Goal: Information Seeking & Learning: Learn about a topic

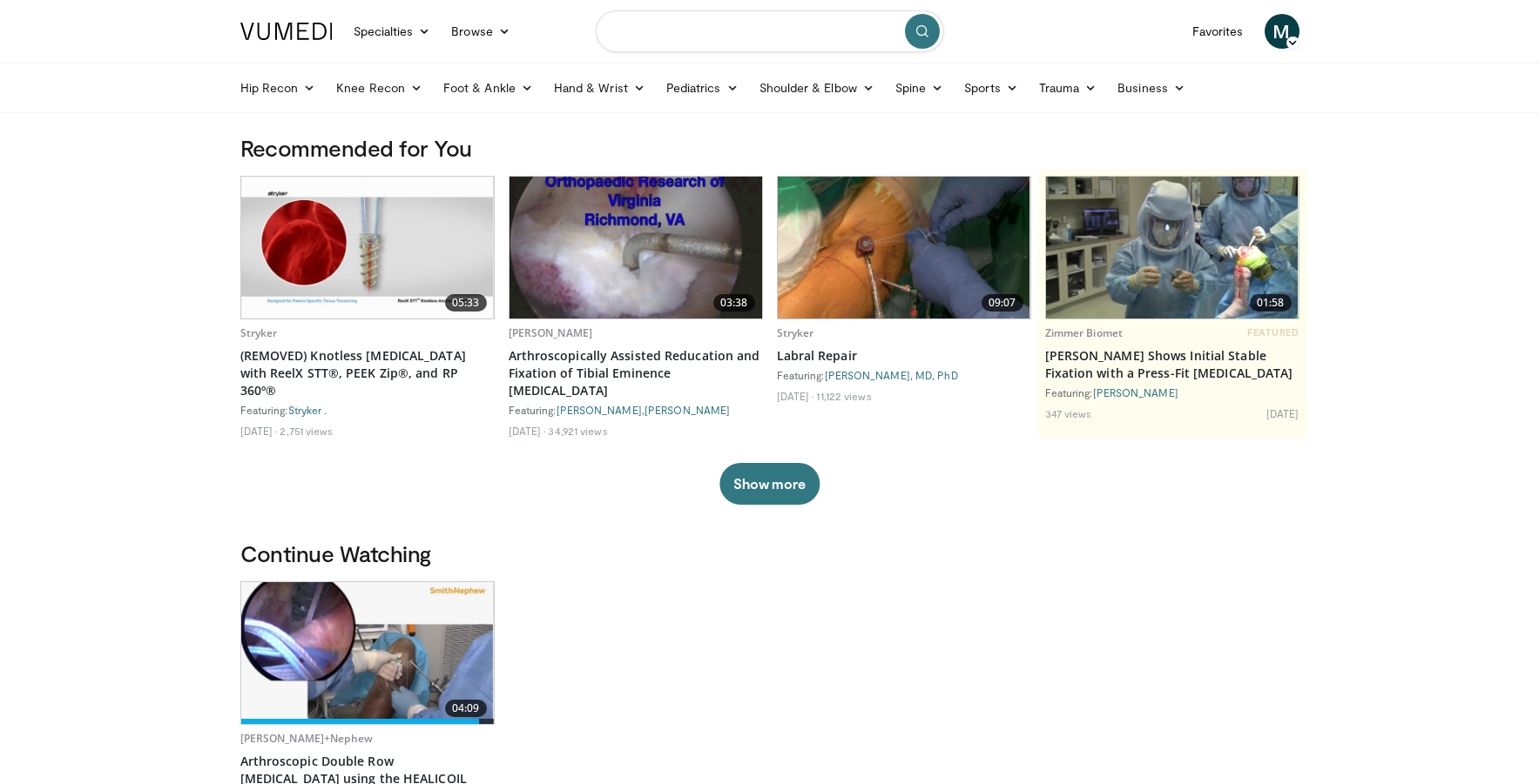
click at [640, 35] on input "Search topics, interventions" at bounding box center [770, 31] width 348 height 42
type input "**********"
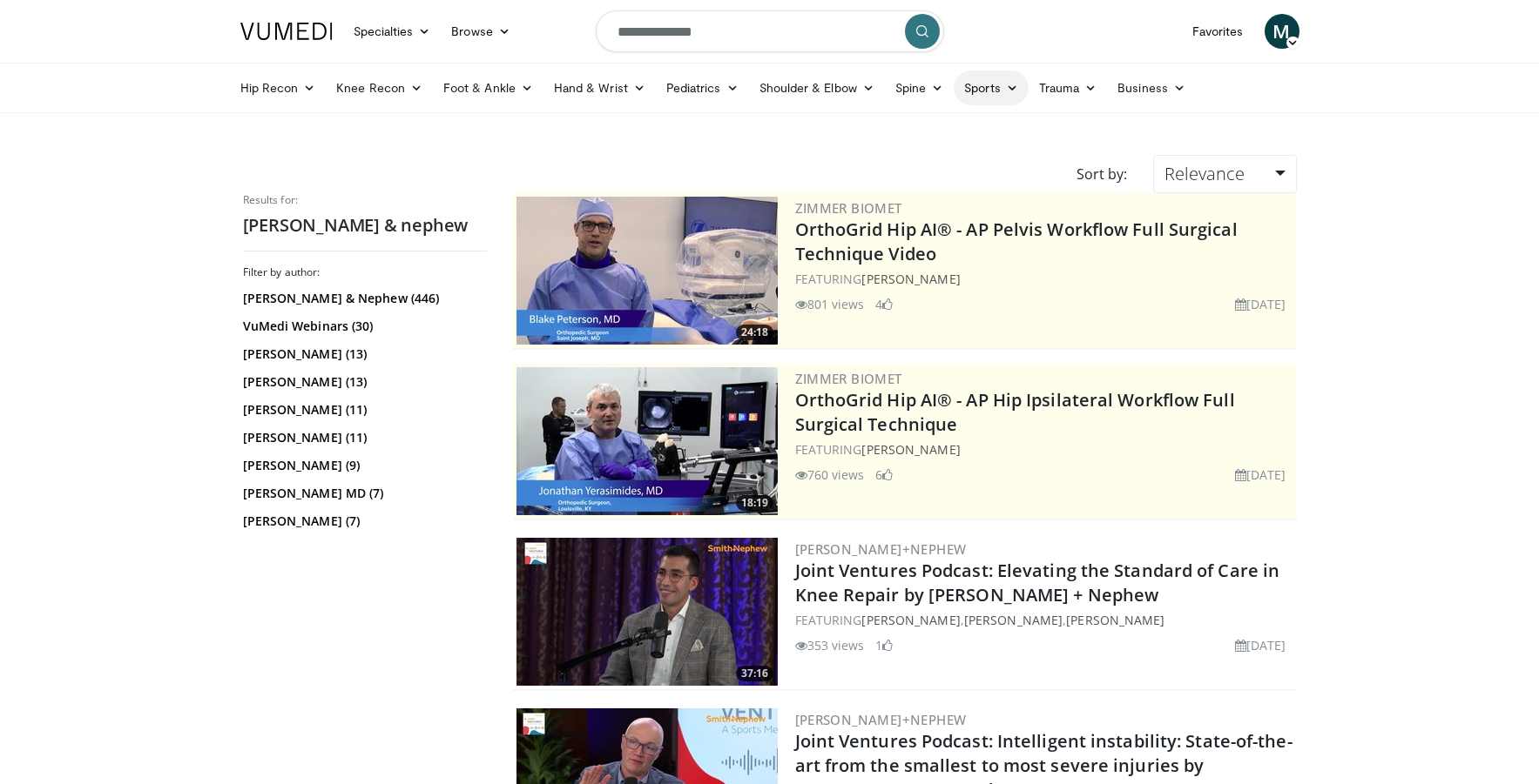
click at [998, 89] on link "Sports" at bounding box center [990, 88] width 75 height 35
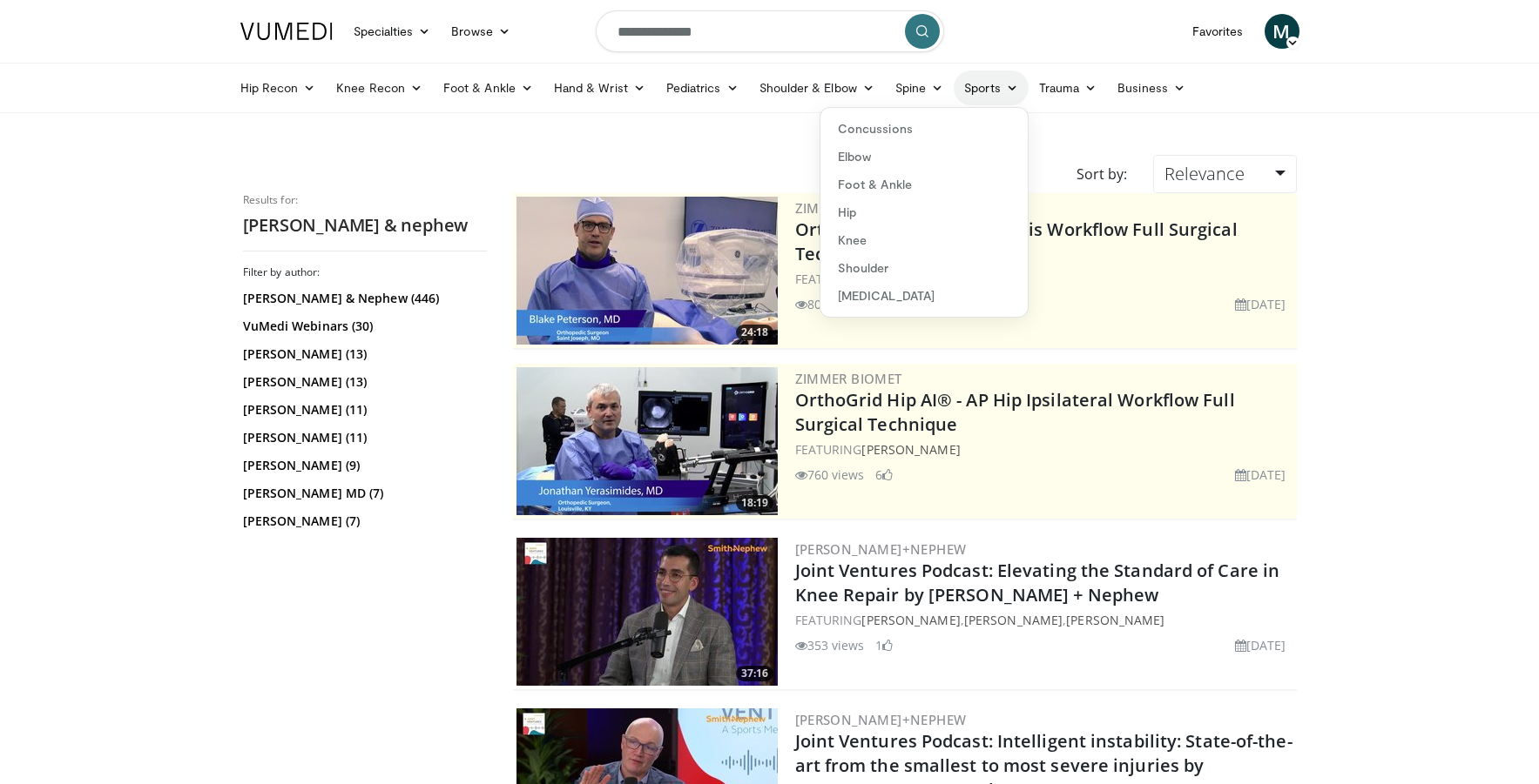
click at [998, 89] on link "Sports" at bounding box center [990, 88] width 75 height 35
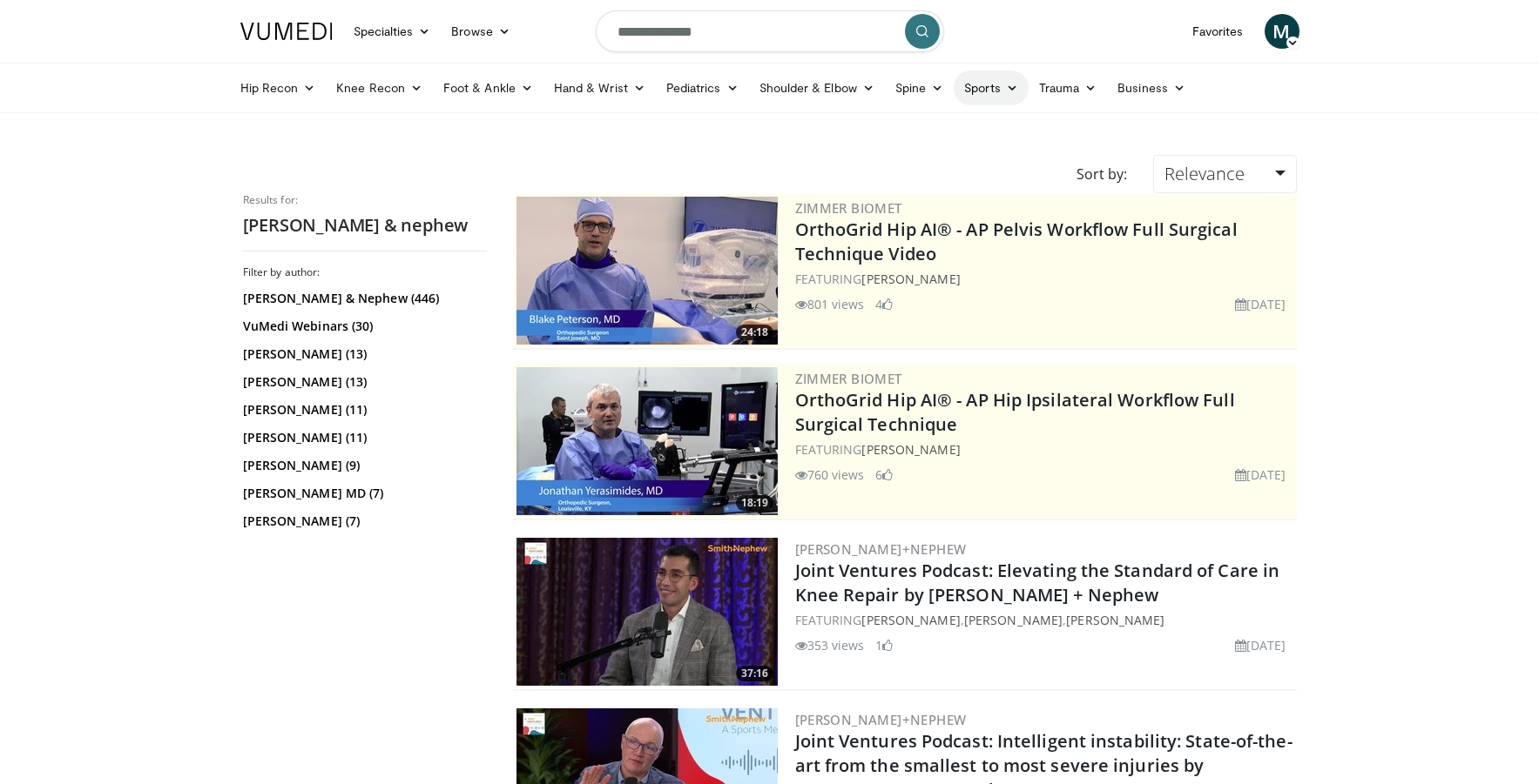
click at [979, 90] on link "Sports" at bounding box center [990, 88] width 75 height 35
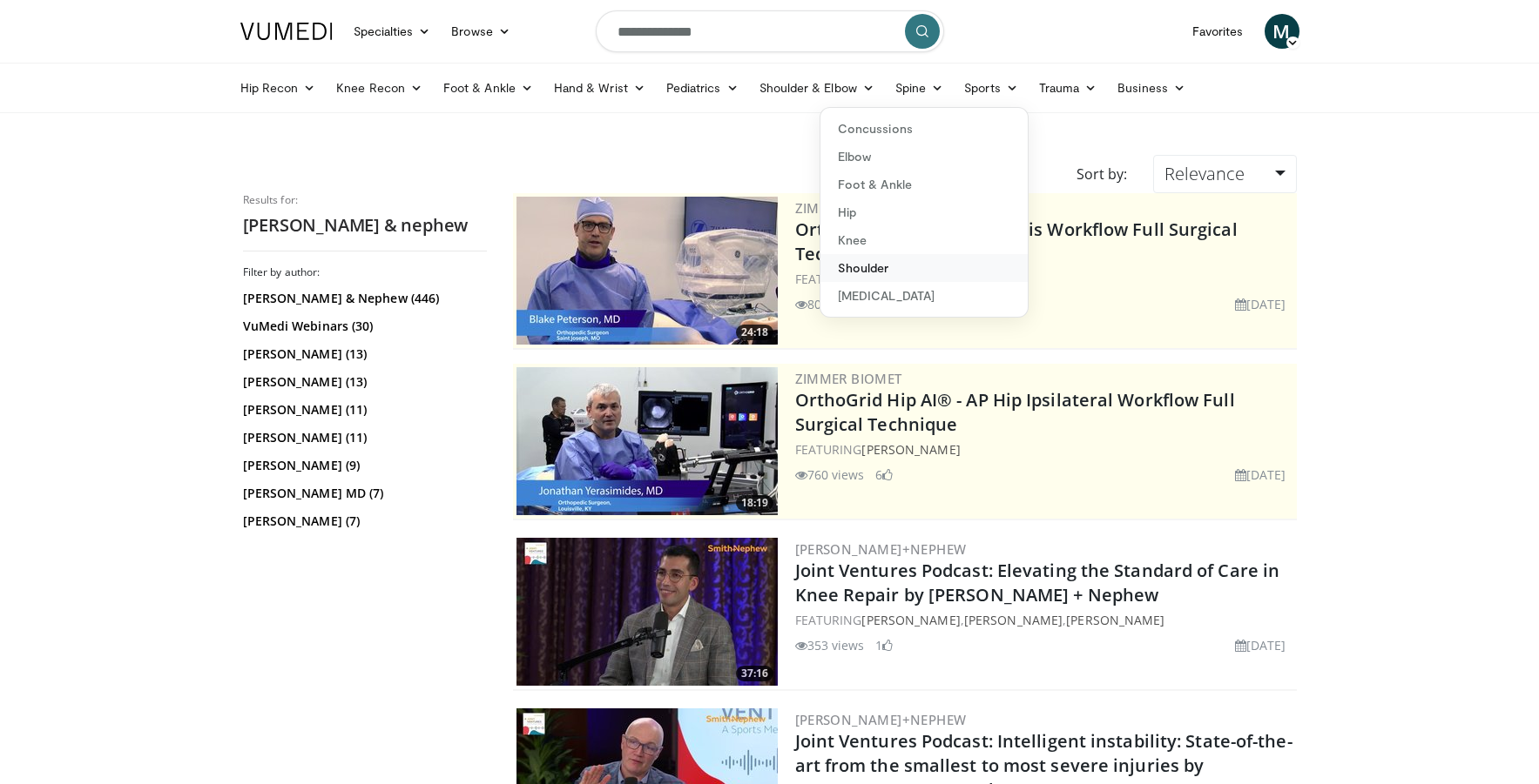
click at [893, 268] on link "Shoulder" at bounding box center [924, 268] width 207 height 28
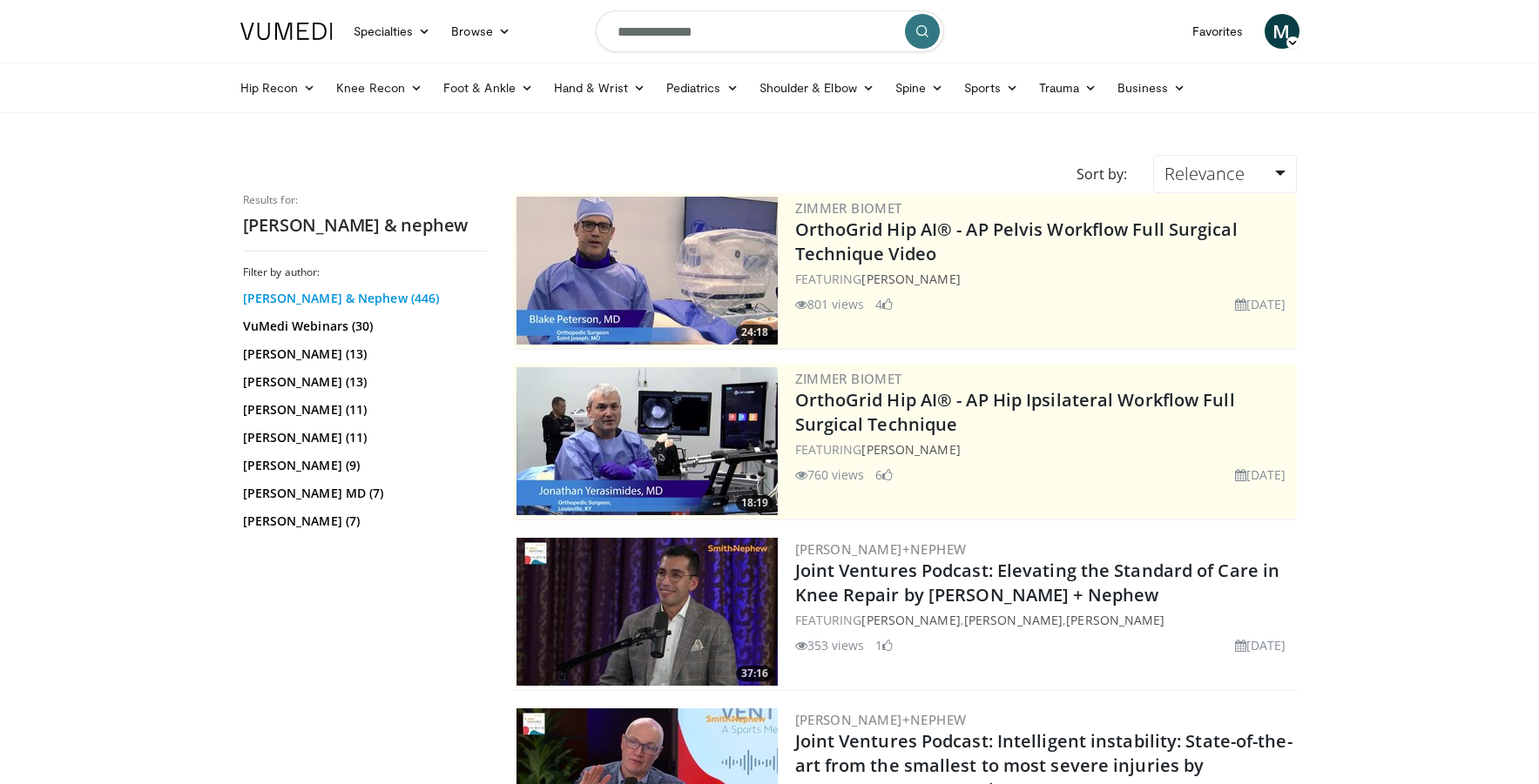
click at [324, 301] on link "[PERSON_NAME] & Nephew (446)" at bounding box center [362, 297] width 240 height 17
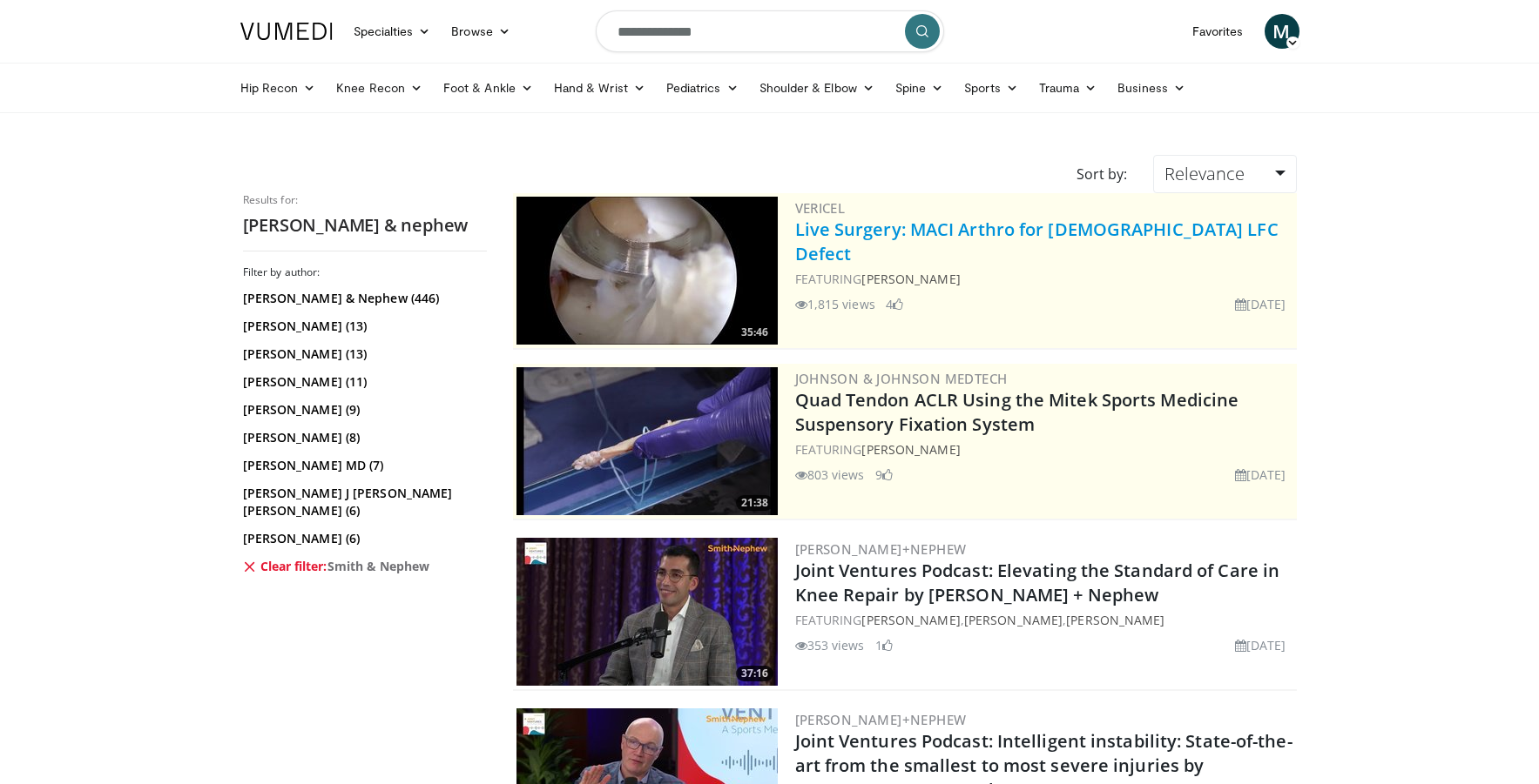
click at [1016, 234] on link "Live Surgery: MACI Arthro for Female LFC Defect" at bounding box center [1037, 242] width 484 height 48
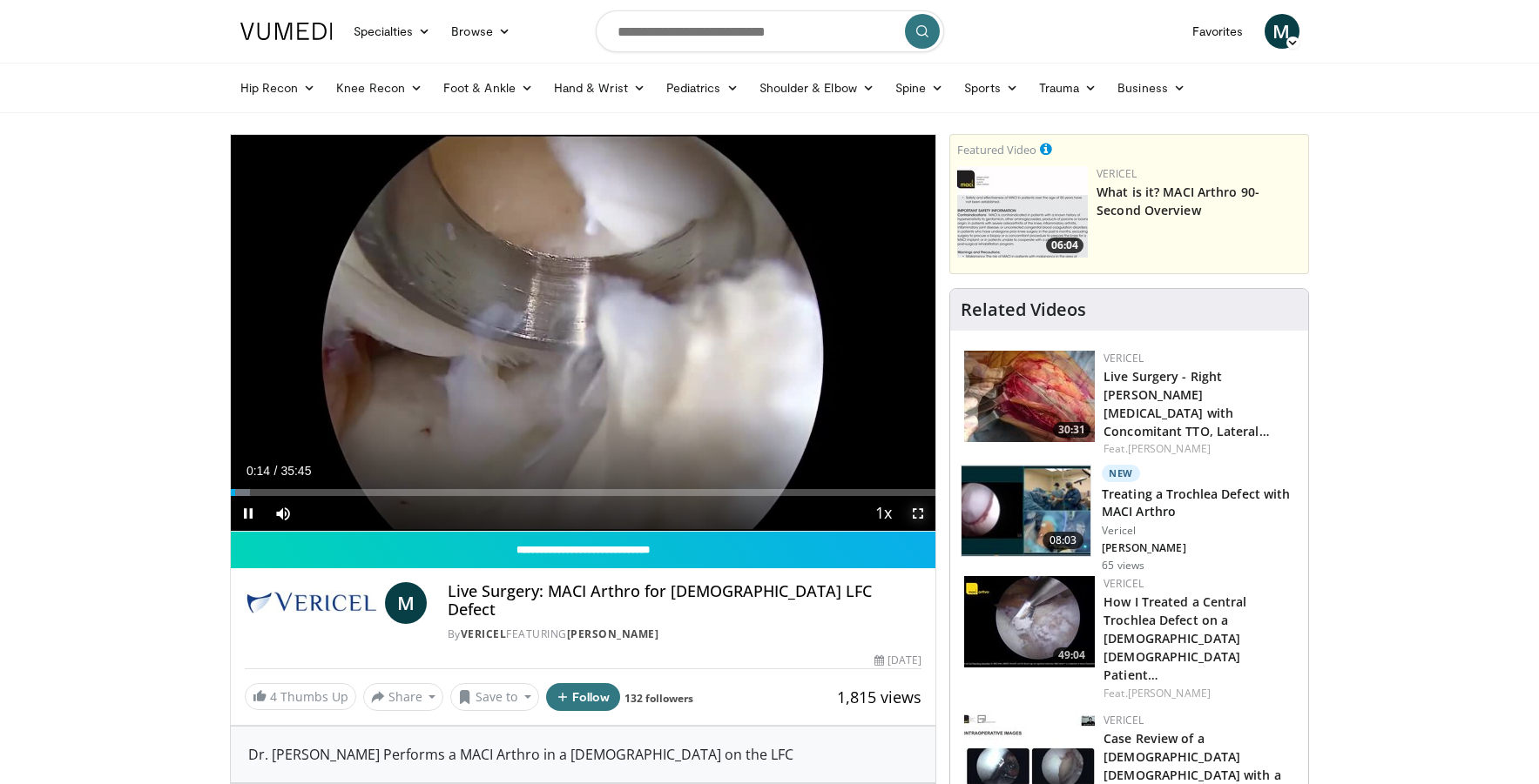
click at [923, 515] on span "Video Player" at bounding box center [918, 513] width 35 height 35
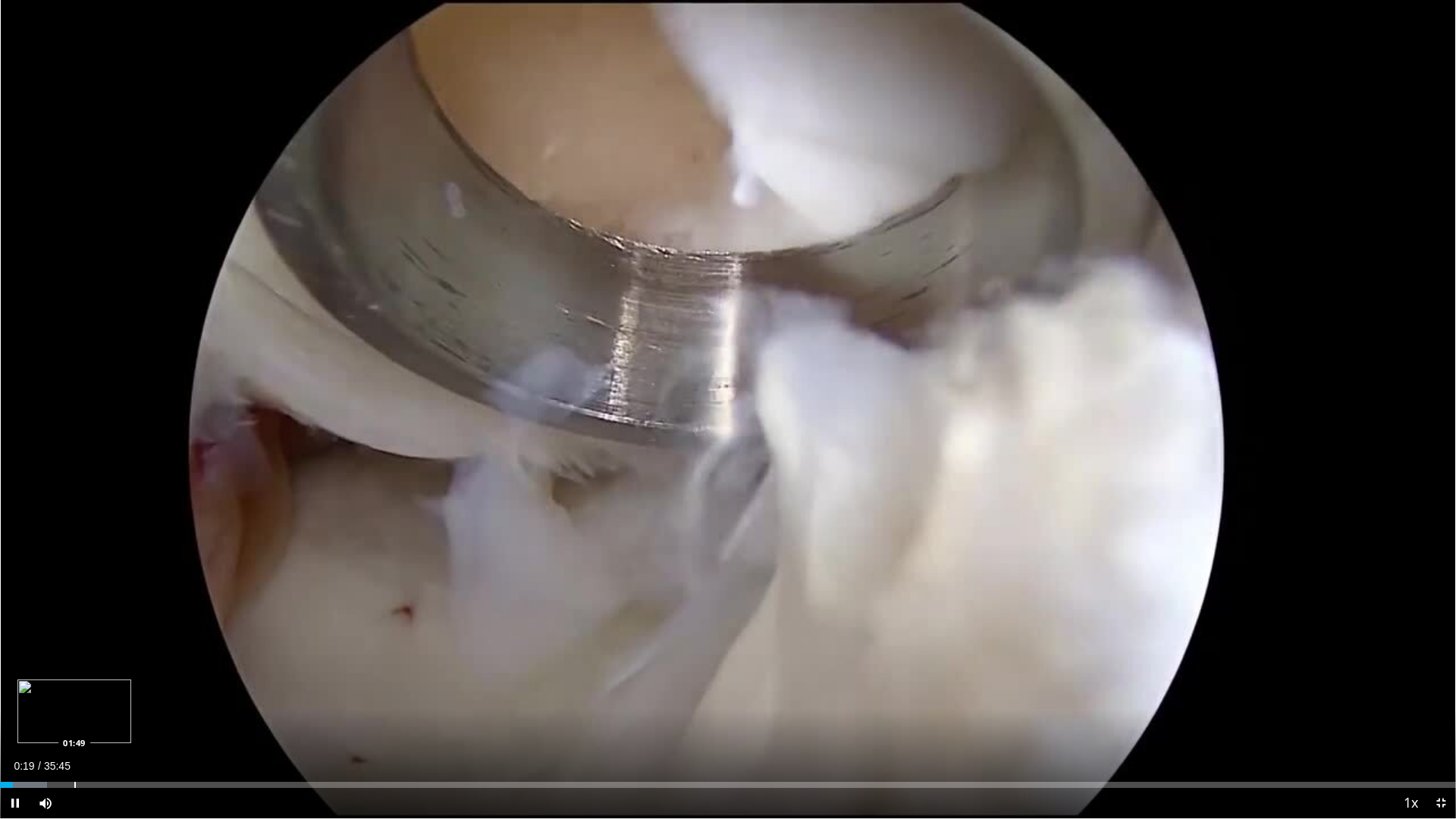
click at [75, 682] on div "Progress Bar" at bounding box center [75, 784] width 2 height 6
click at [39, 682] on div "Progress Bar" at bounding box center [40, 784] width 2 height 6
click at [22, 682] on div "Progress Bar" at bounding box center [23, 784] width 2 height 6
click at [13, 682] on div "Progress Bar" at bounding box center [14, 784] width 2 height 6
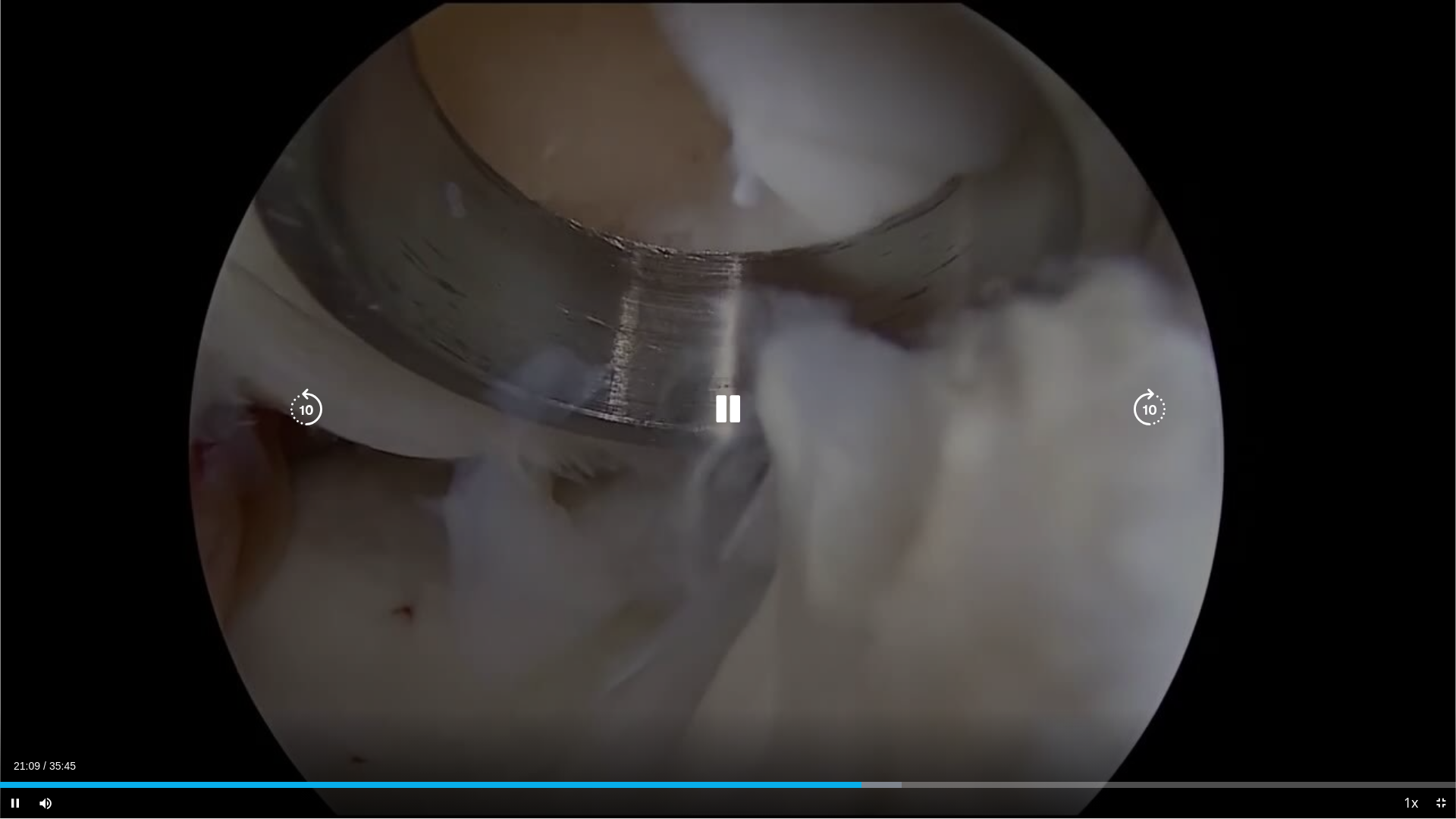
click at [735, 409] on icon "Video Player" at bounding box center [727, 409] width 42 height 42
click at [723, 405] on icon "Video Player" at bounding box center [727, 409] width 42 height 42
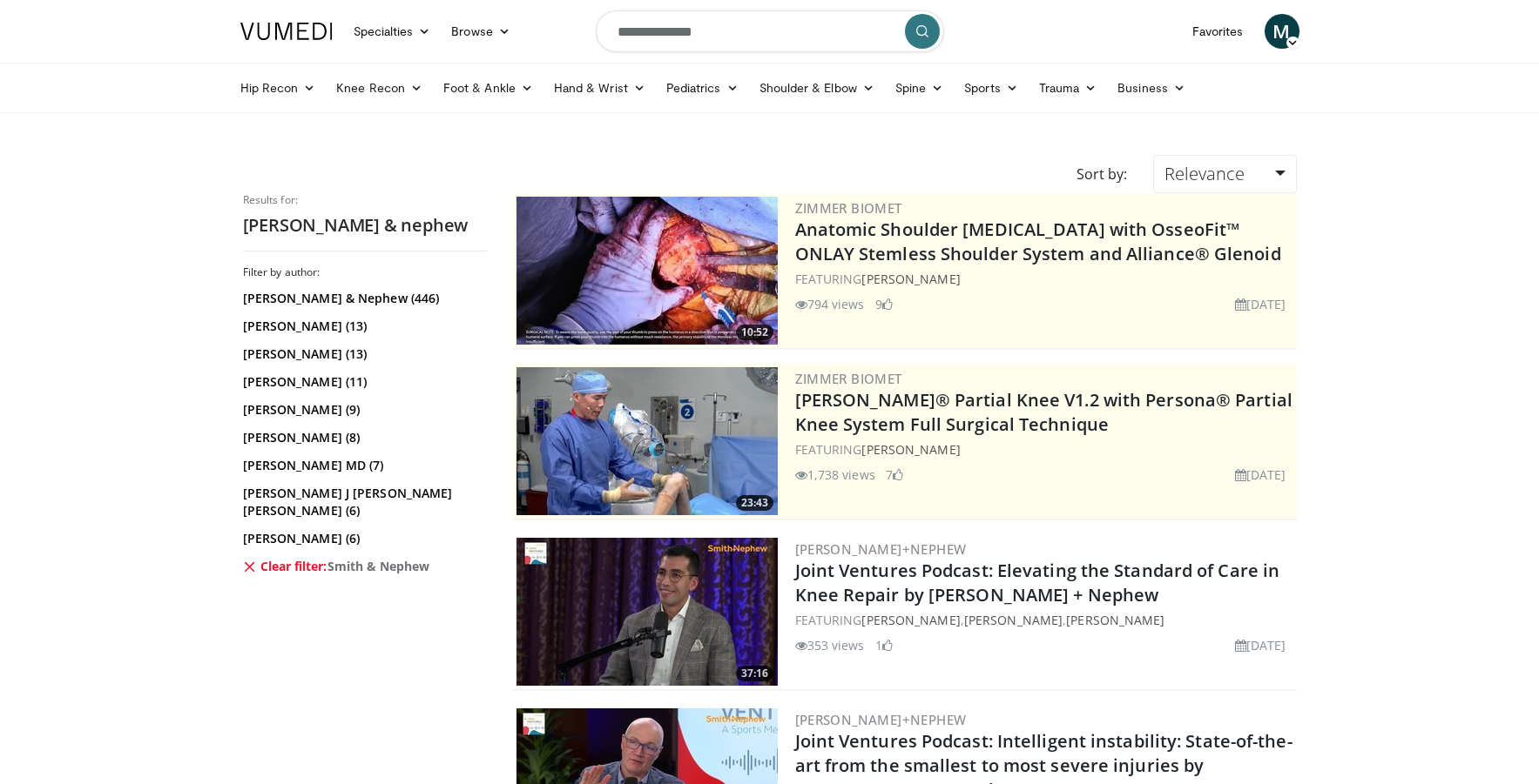
click at [314, 228] on h2 "[PERSON_NAME] & nephew" at bounding box center [364, 225] width 244 height 23
click at [304, 298] on link "[PERSON_NAME] & Nephew (446)" at bounding box center [362, 297] width 240 height 17
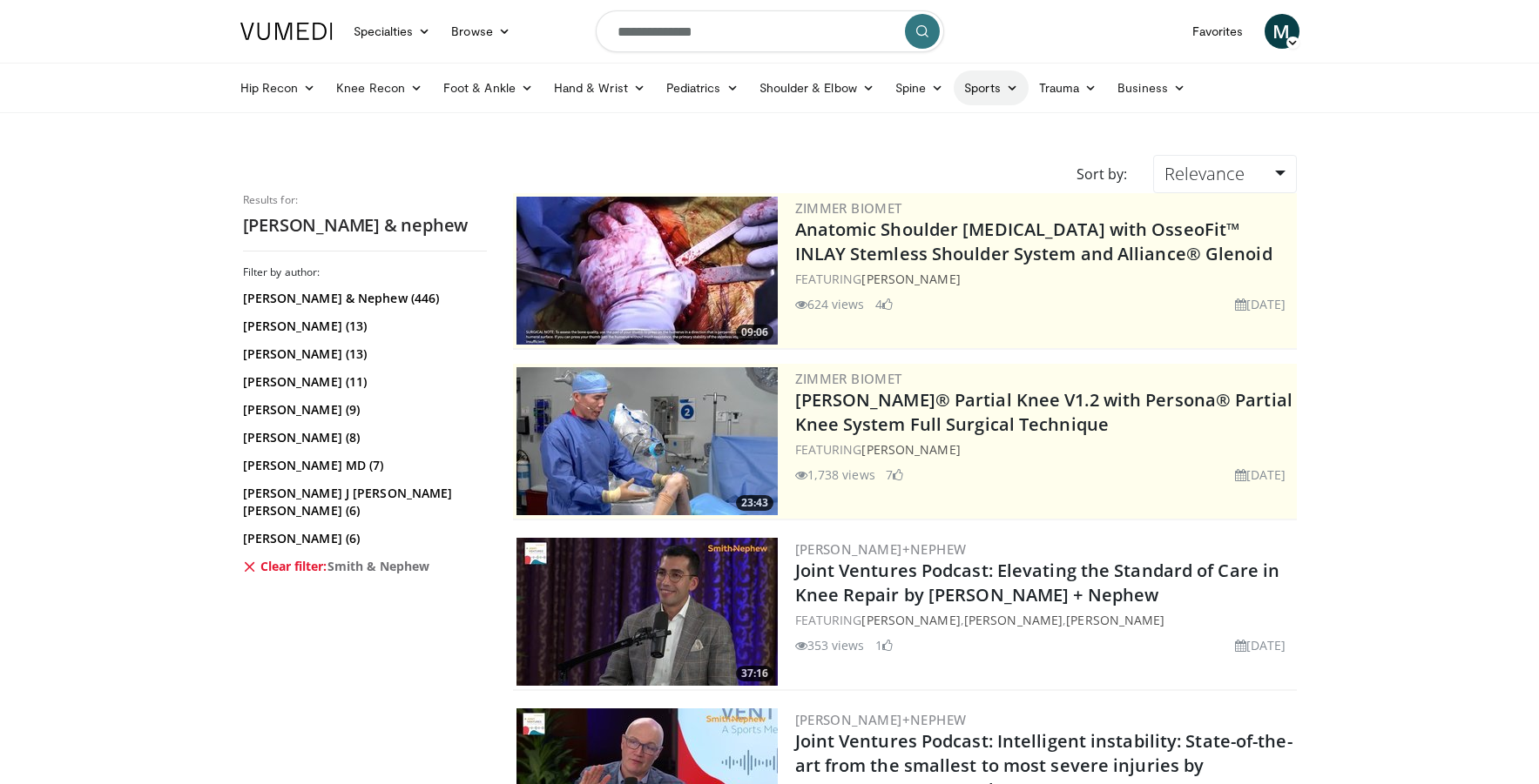
click at [987, 88] on link "Sports" at bounding box center [990, 88] width 75 height 35
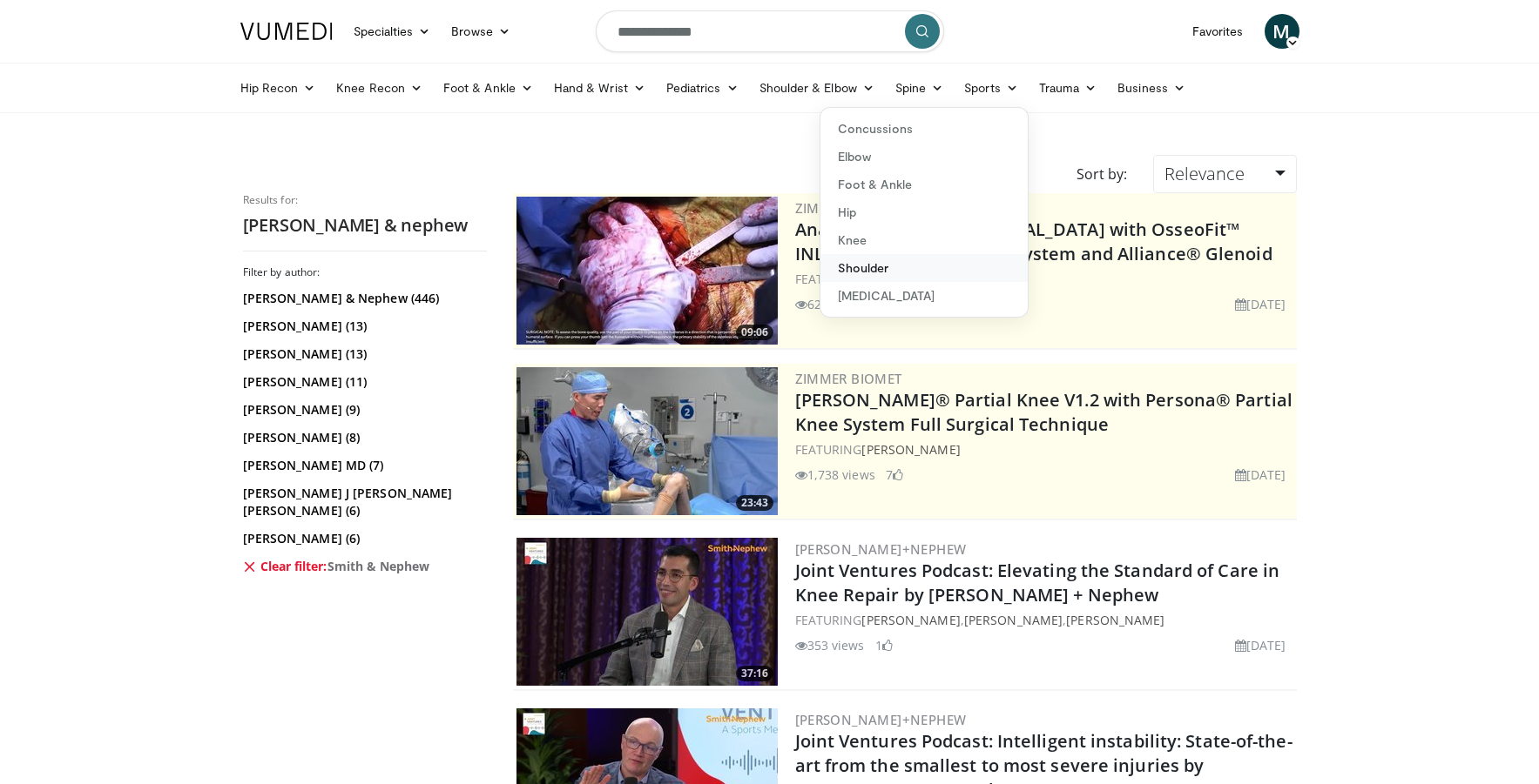
click at [895, 268] on link "Shoulder" at bounding box center [924, 268] width 207 height 28
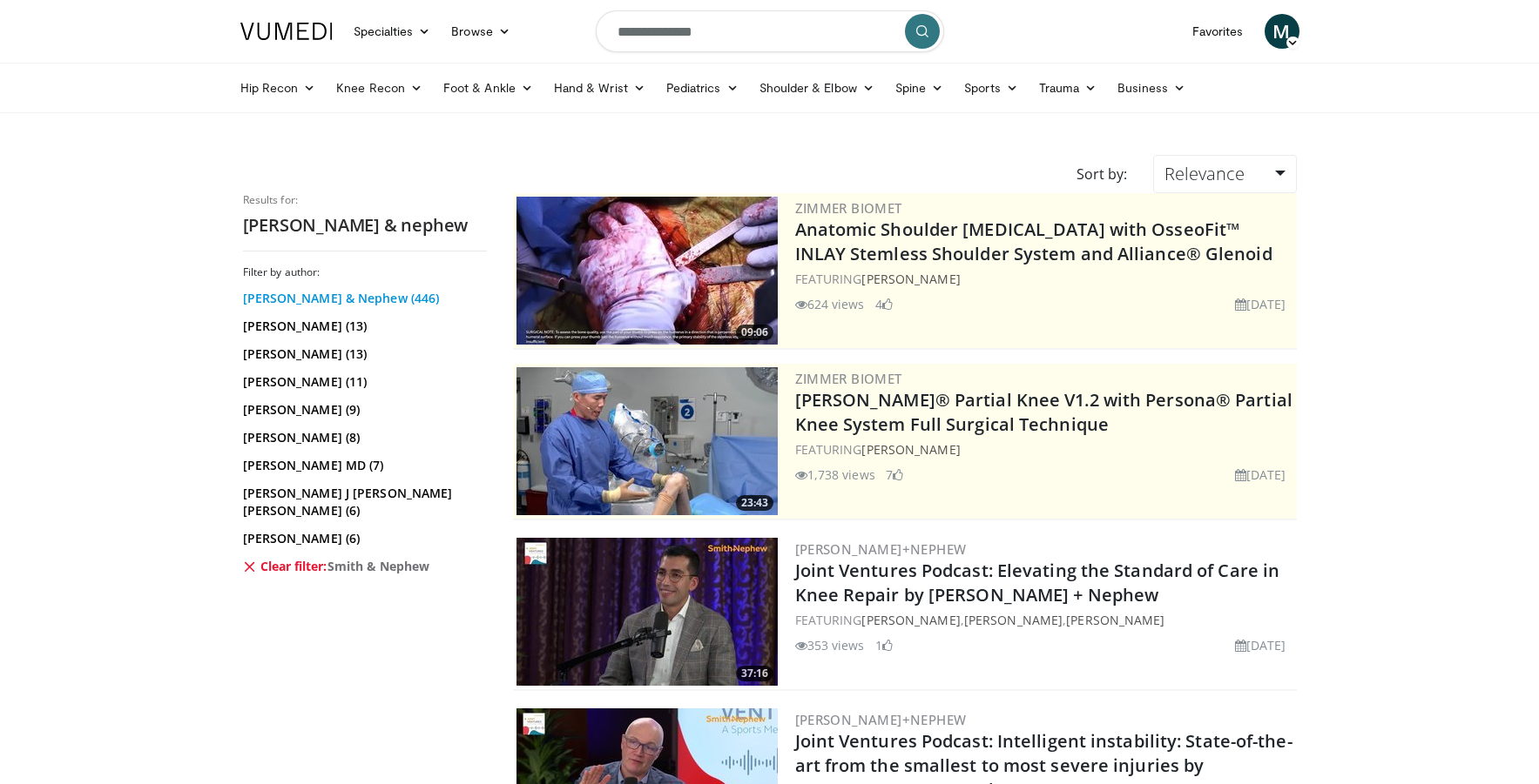
click at [332, 300] on link "[PERSON_NAME] & Nephew (446)" at bounding box center [362, 297] width 240 height 17
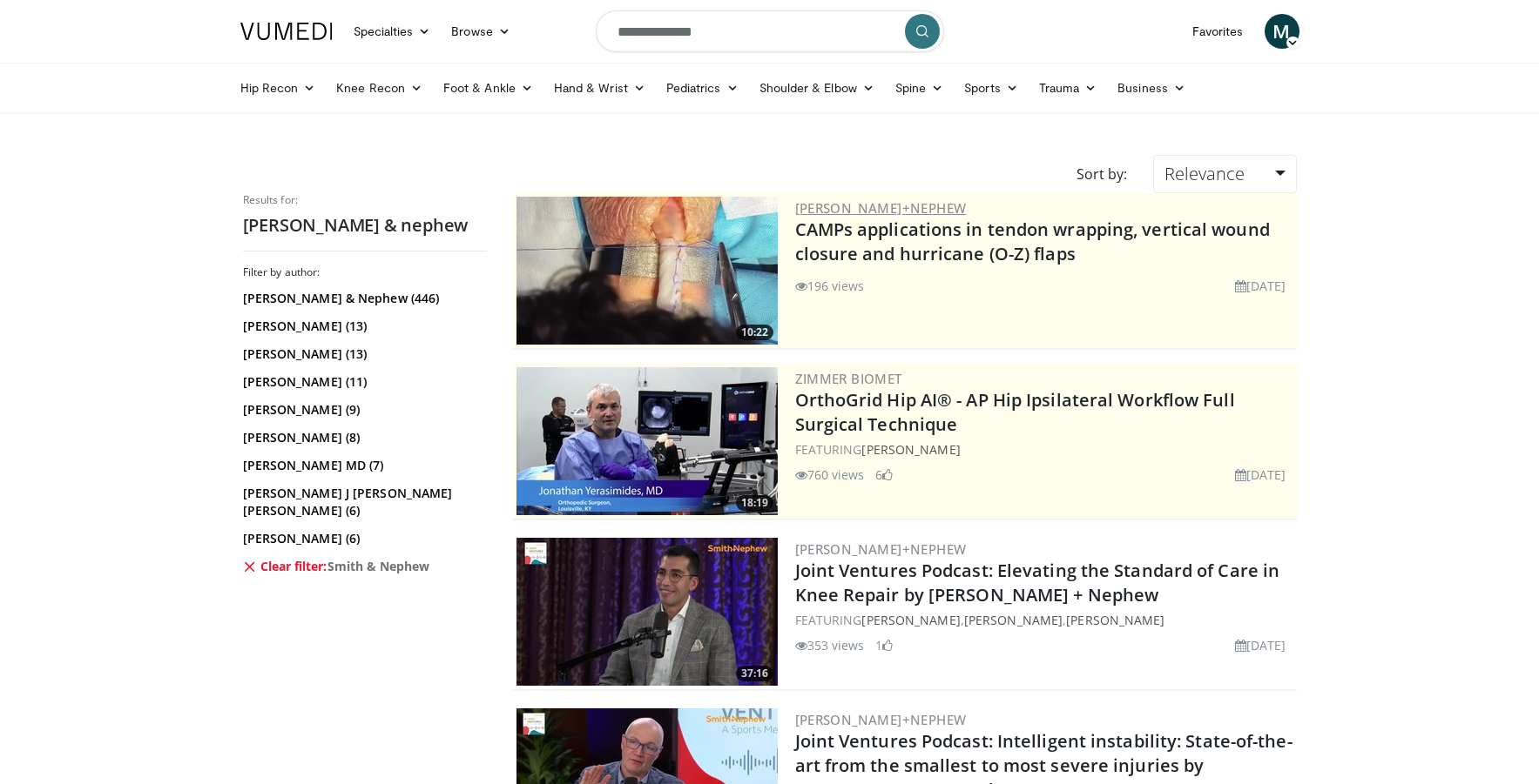
click at [846, 206] on link "[PERSON_NAME]+Nephew" at bounding box center [881, 207] width 171 height 17
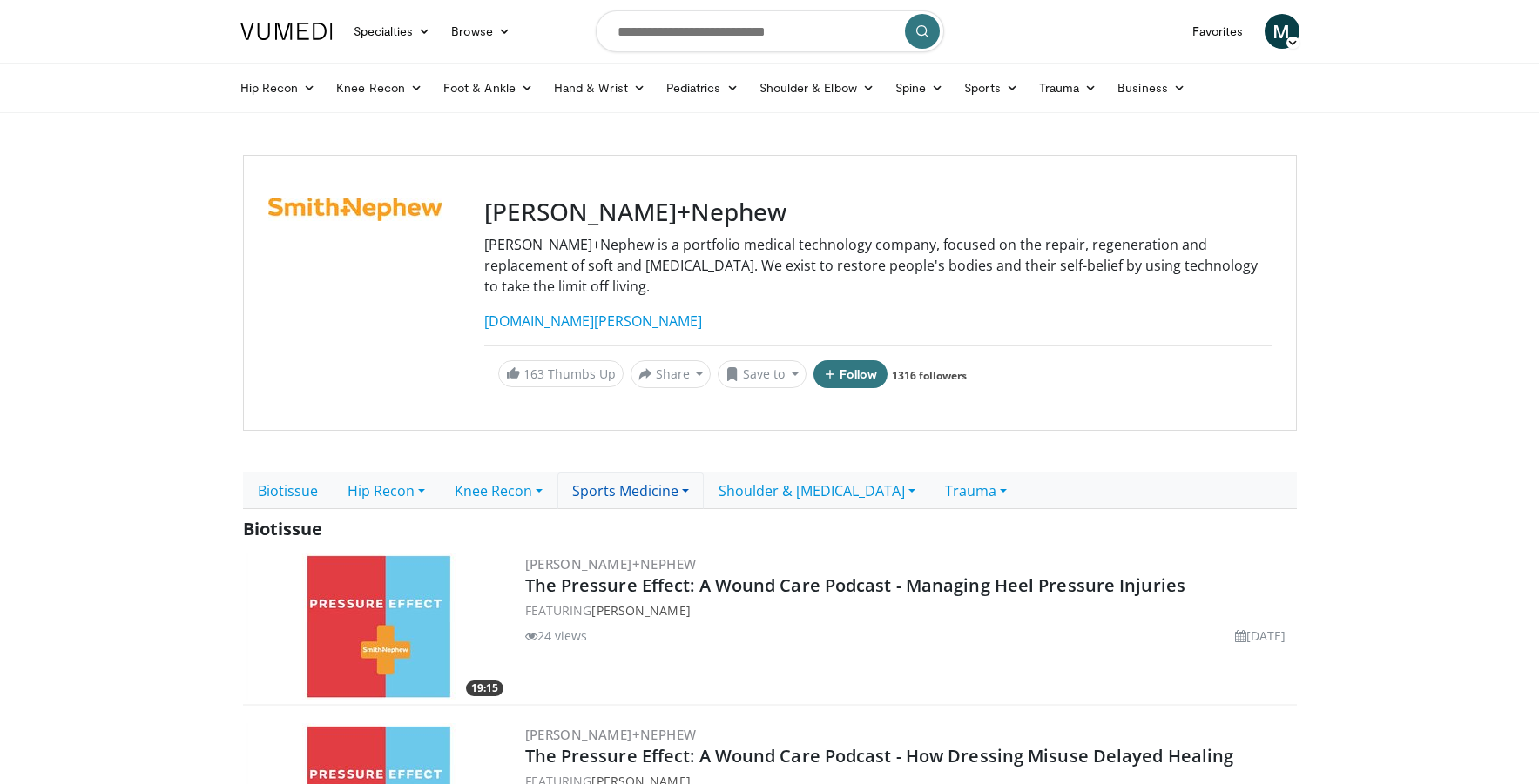
click at [632, 474] on link "Sports Medicine" at bounding box center [630, 490] width 146 height 37
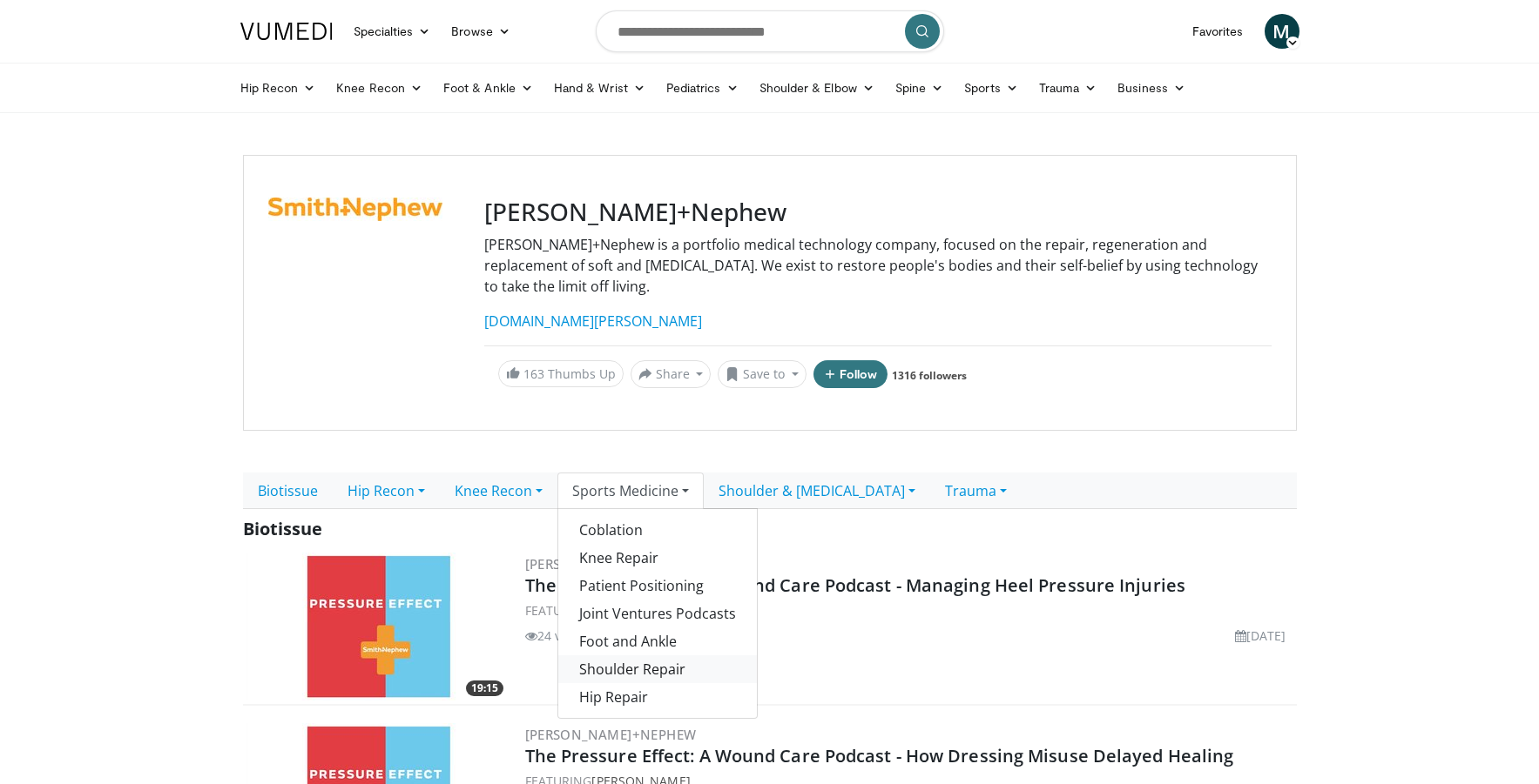
click at [690, 656] on link "Shoulder Repair" at bounding box center [657, 670] width 198 height 28
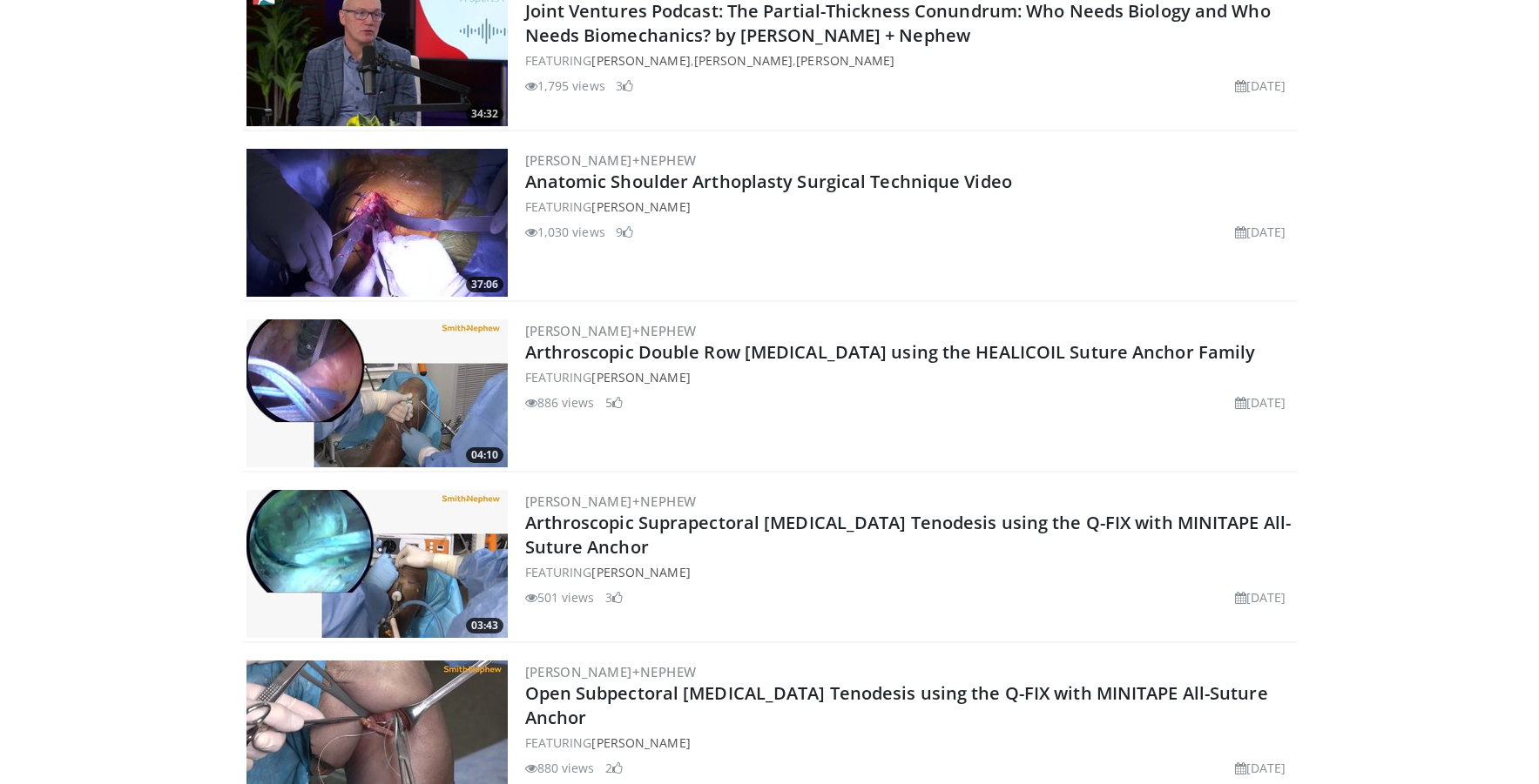
scroll to position [1135, 0]
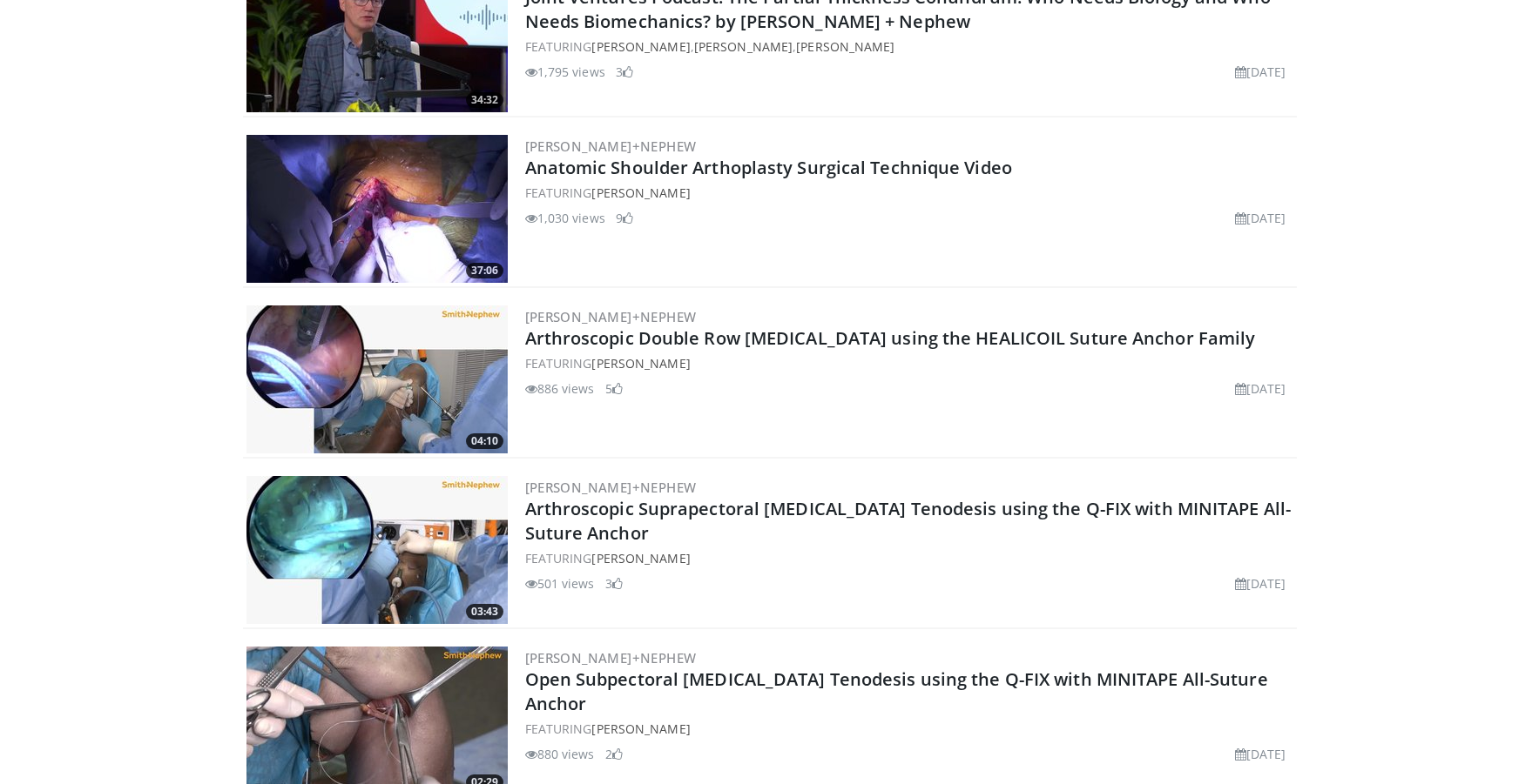
click at [403, 541] on img at bounding box center [377, 550] width 261 height 148
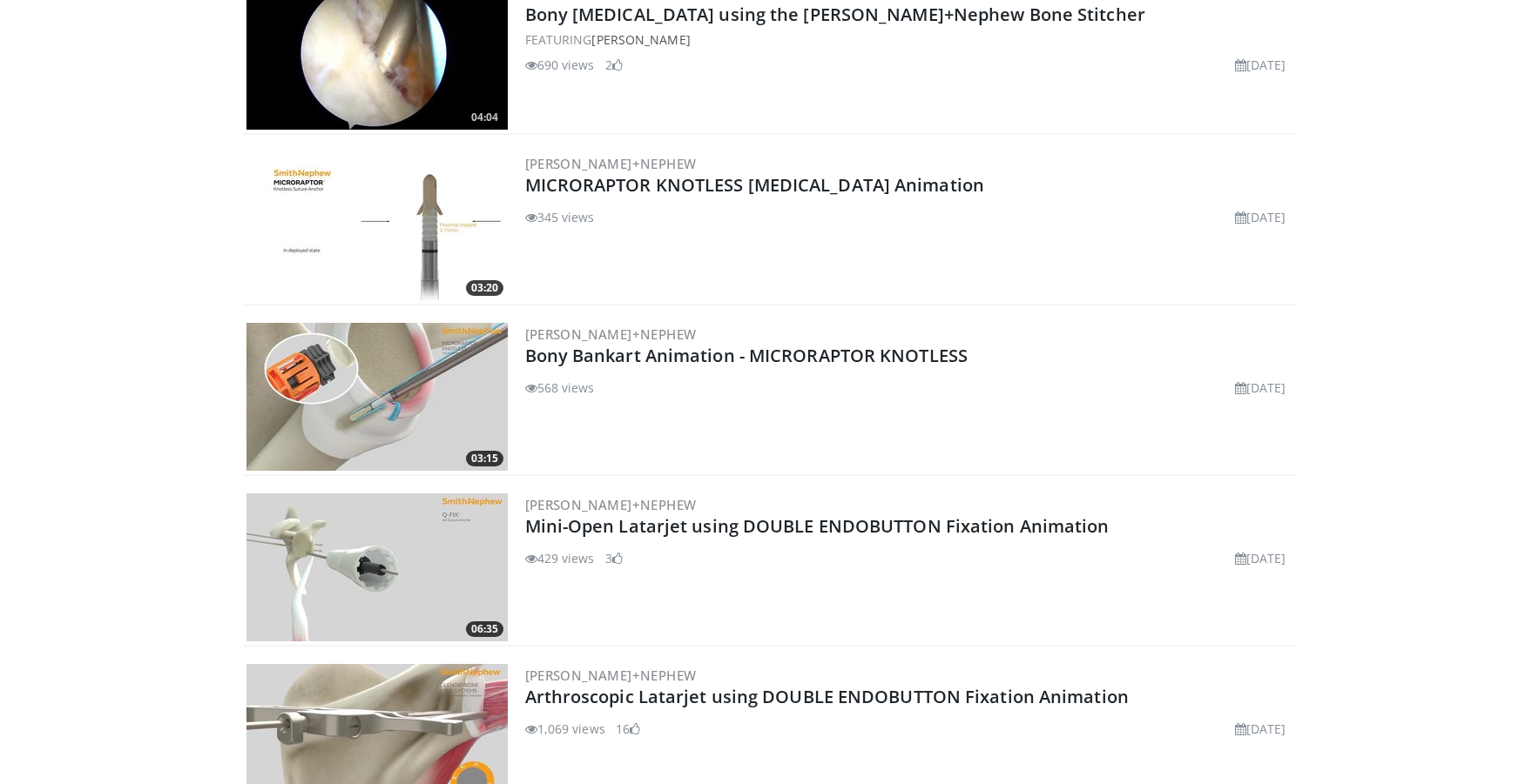
scroll to position [2660, 0]
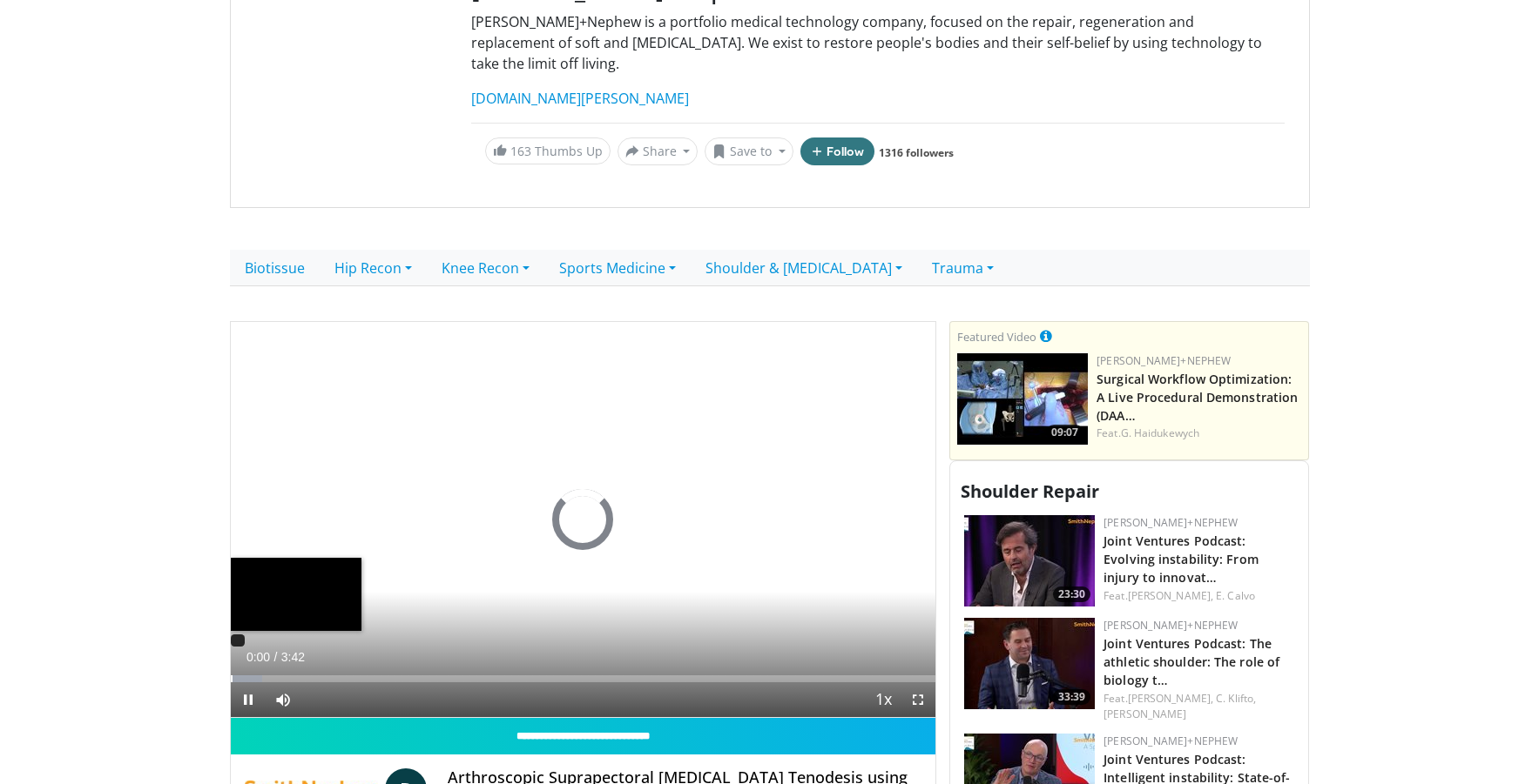
scroll to position [236, 0]
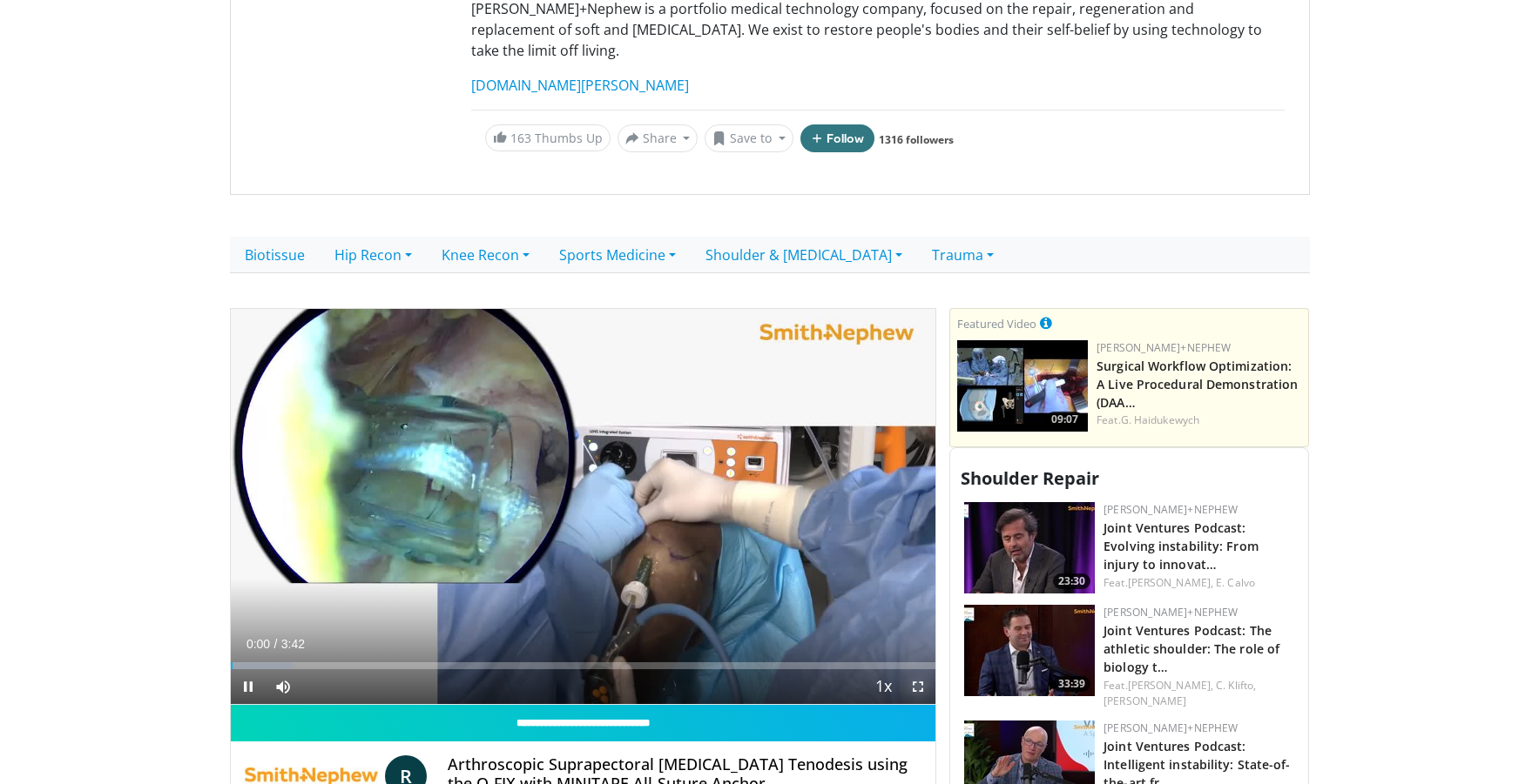
click at [925, 670] on span "Video Player" at bounding box center [918, 686] width 35 height 35
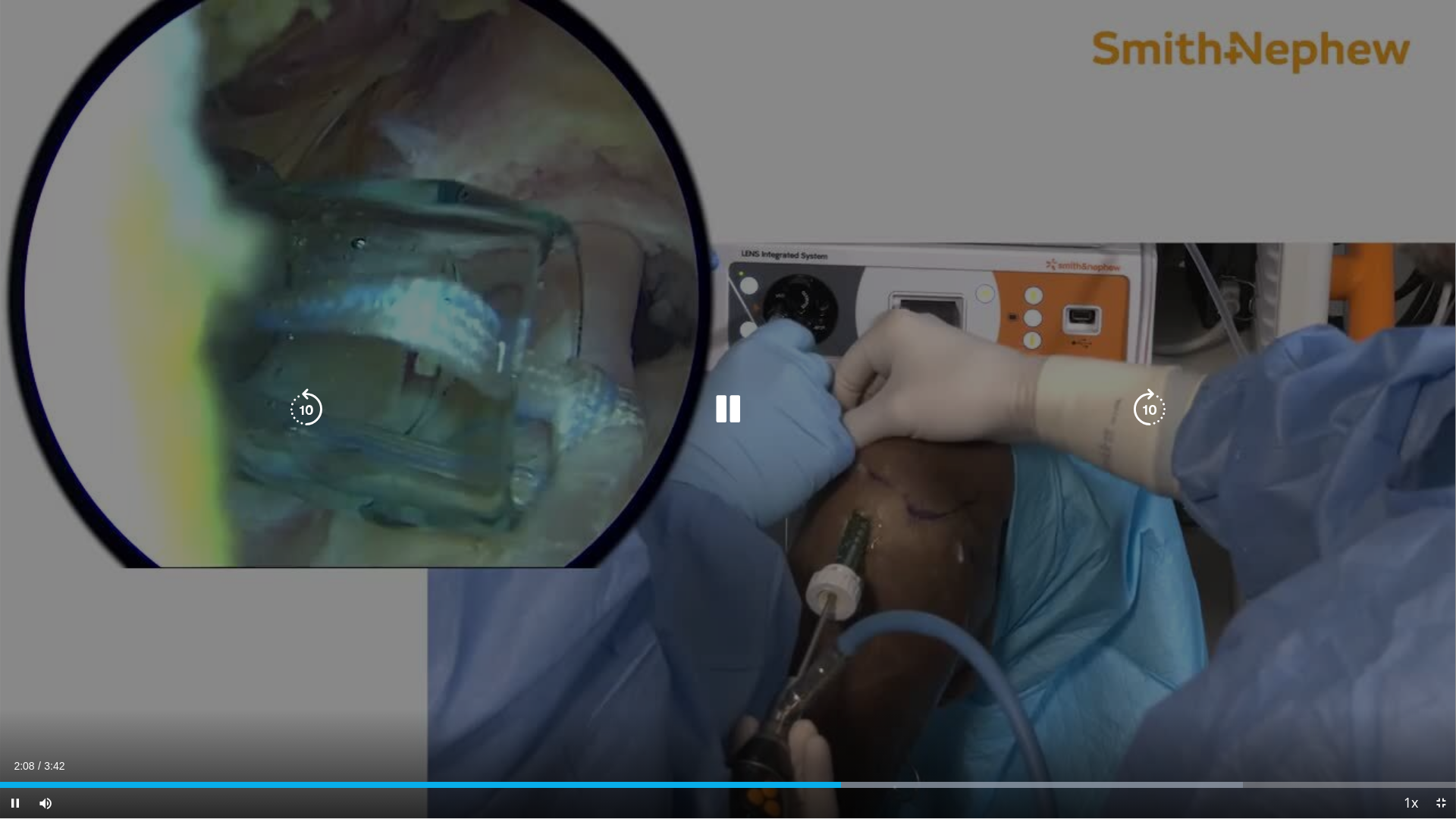
click at [862, 644] on div "10 seconds Tap to unmute" at bounding box center [728, 409] width 1456 height 818
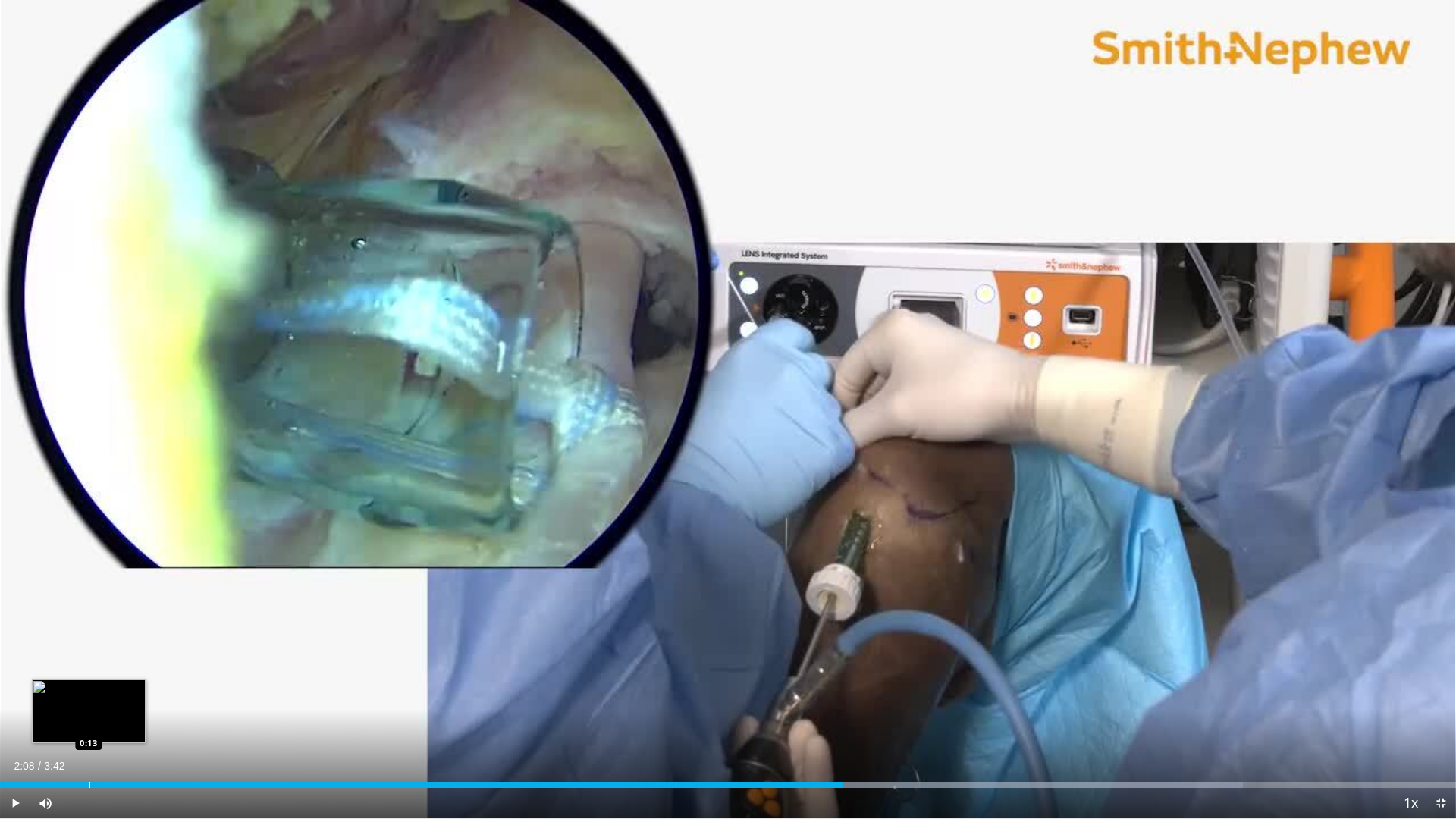
click at [88, 682] on div "Progress Bar" at bounding box center [89, 784] width 2 height 6
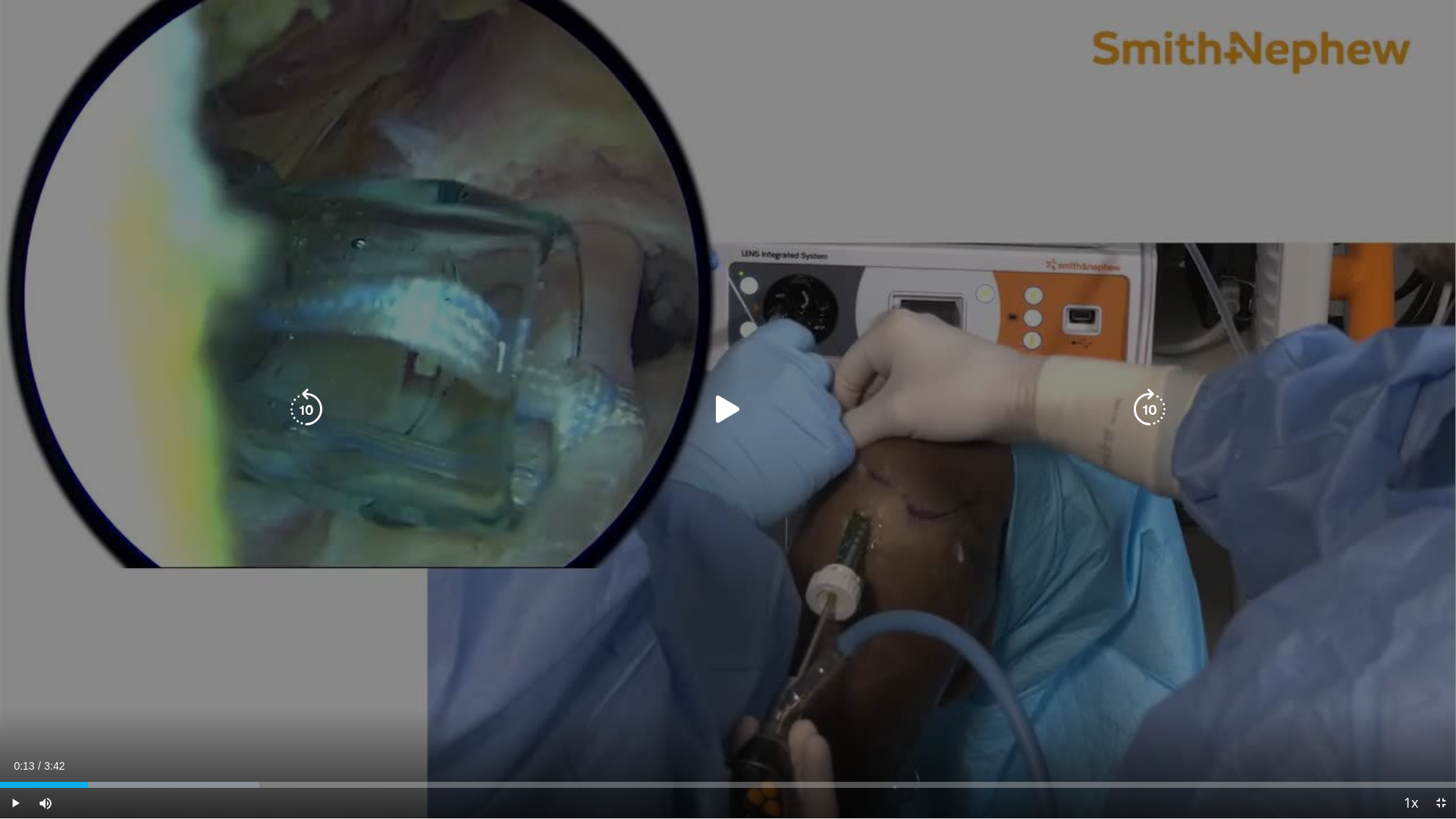
click at [739, 426] on icon "Video Player" at bounding box center [727, 409] width 42 height 42
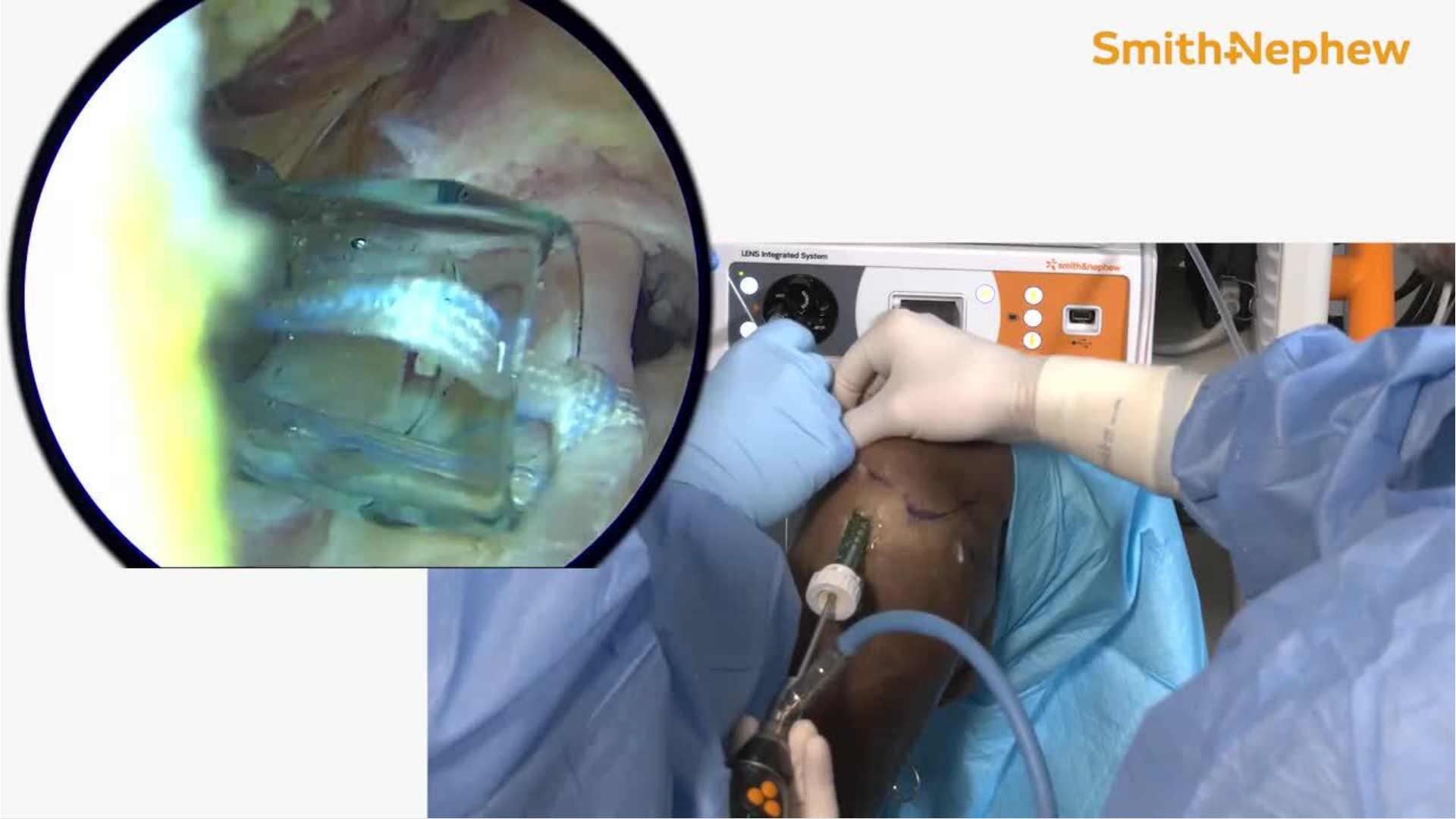
click at [739, 426] on div "10 seconds Tap to unmute" at bounding box center [728, 409] width 1456 height 818
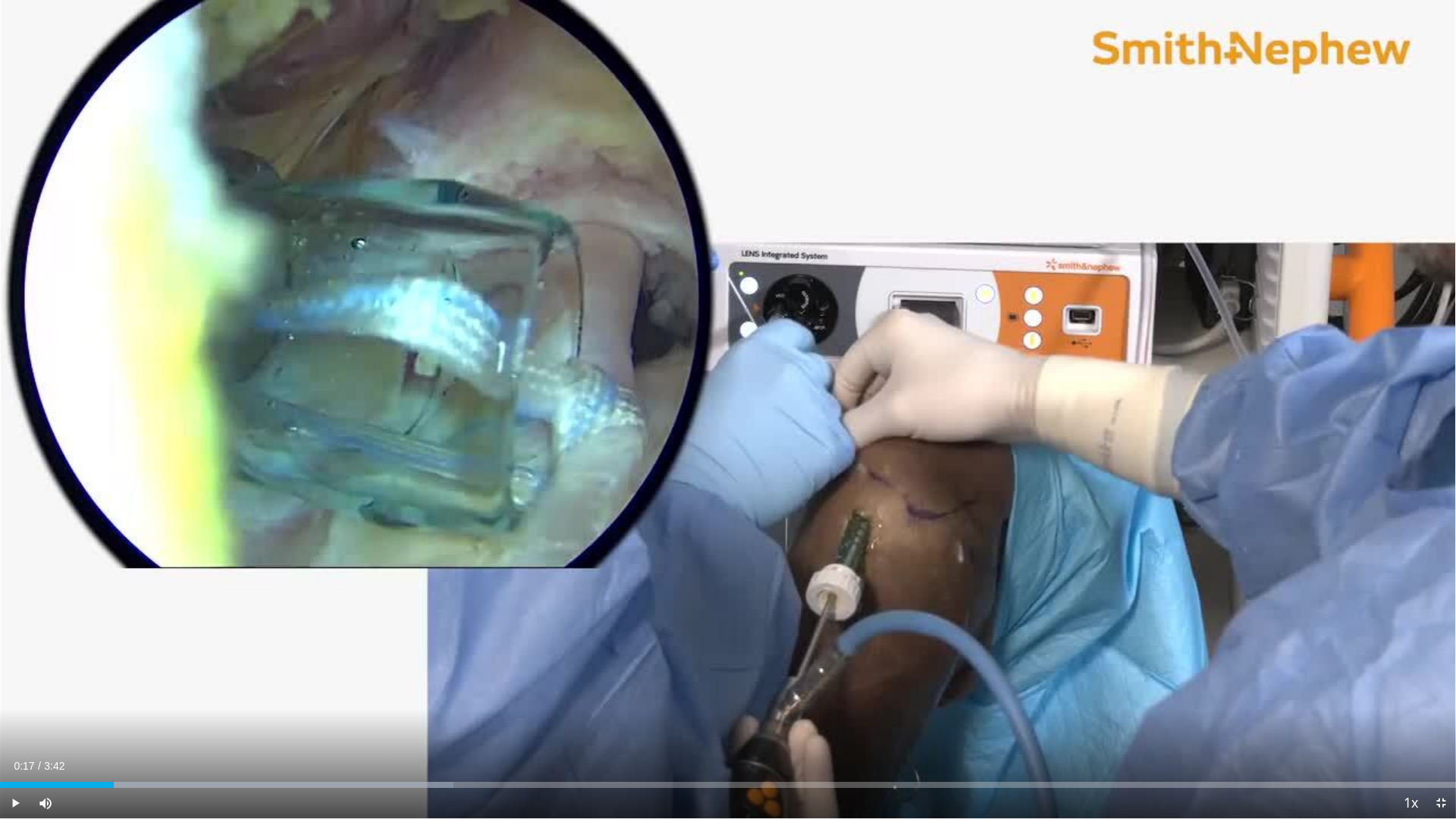
click at [739, 426] on div "10 seconds Tap to unmute" at bounding box center [728, 409] width 1456 height 818
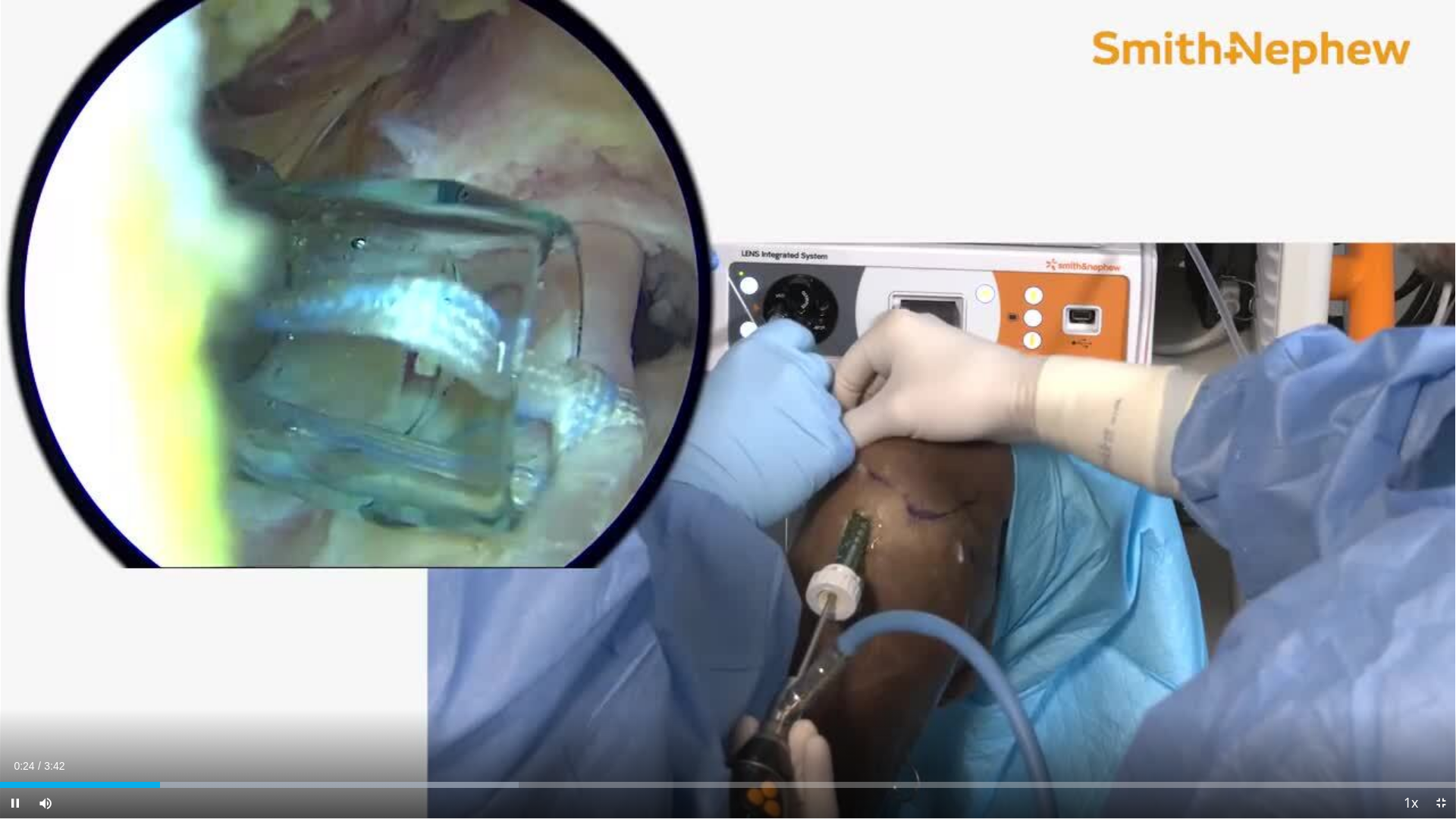
click at [739, 426] on div "10 seconds Tap to unmute" at bounding box center [728, 409] width 1456 height 818
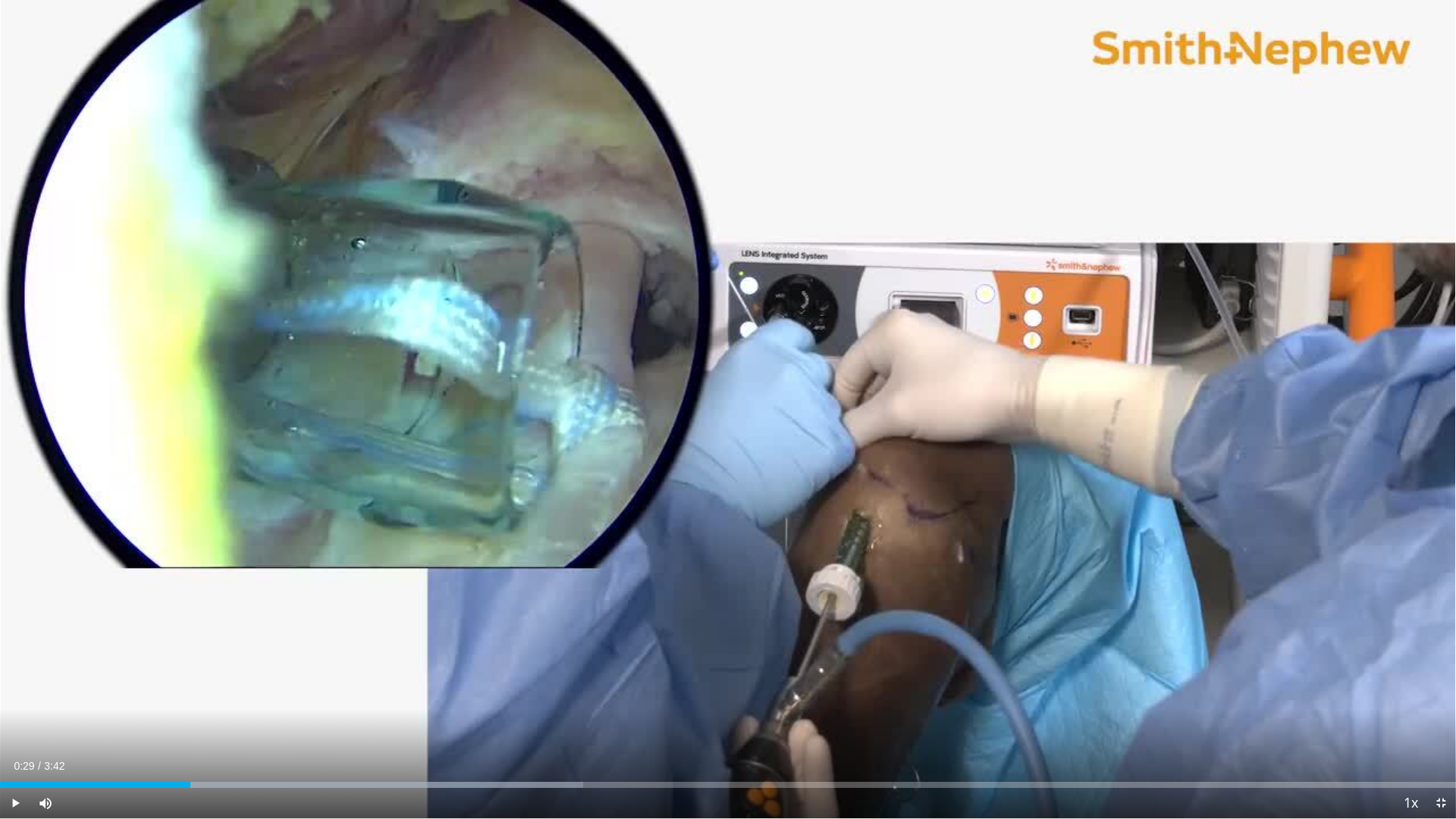
click at [739, 426] on div "10 seconds Tap to unmute" at bounding box center [728, 409] width 1456 height 818
click at [188, 682] on div "Progress Bar" at bounding box center [189, 784] width 2 height 6
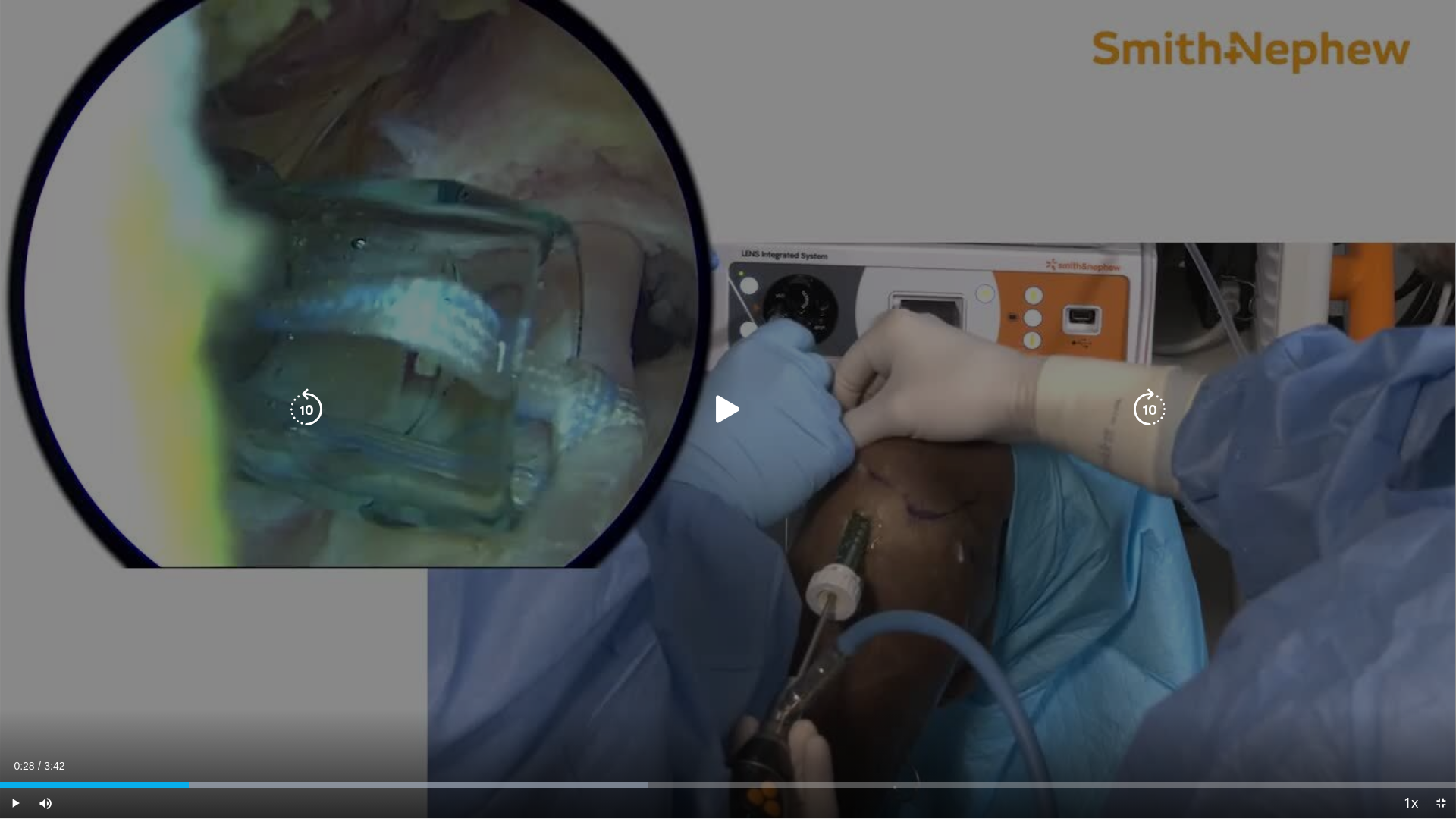
click at [476, 416] on div "Video Player" at bounding box center [728, 409] width 874 height 30
click at [724, 414] on icon "Video Player" at bounding box center [727, 409] width 42 height 42
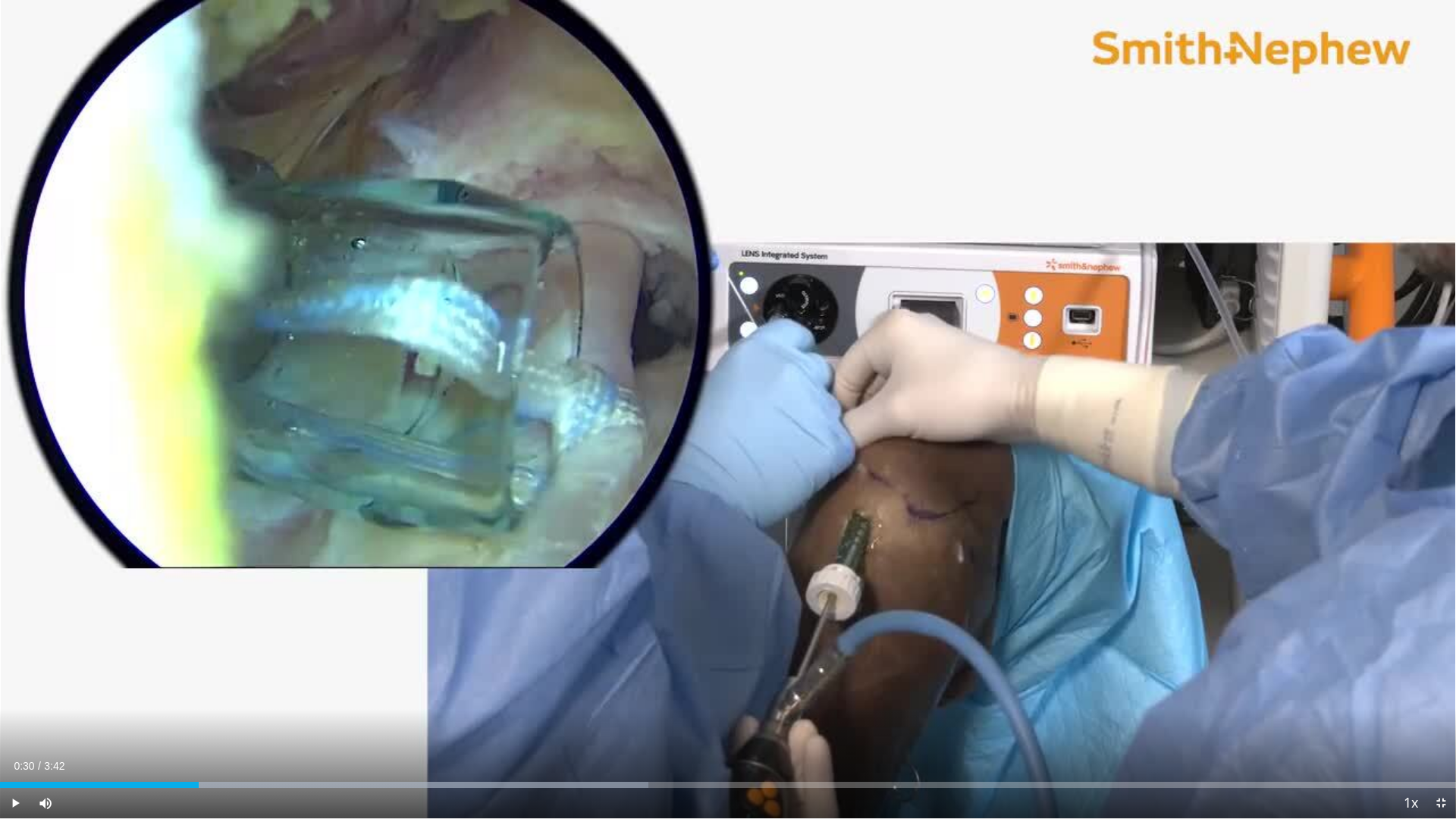
click at [724, 414] on div "10 seconds Tap to unmute" at bounding box center [728, 409] width 1456 height 818
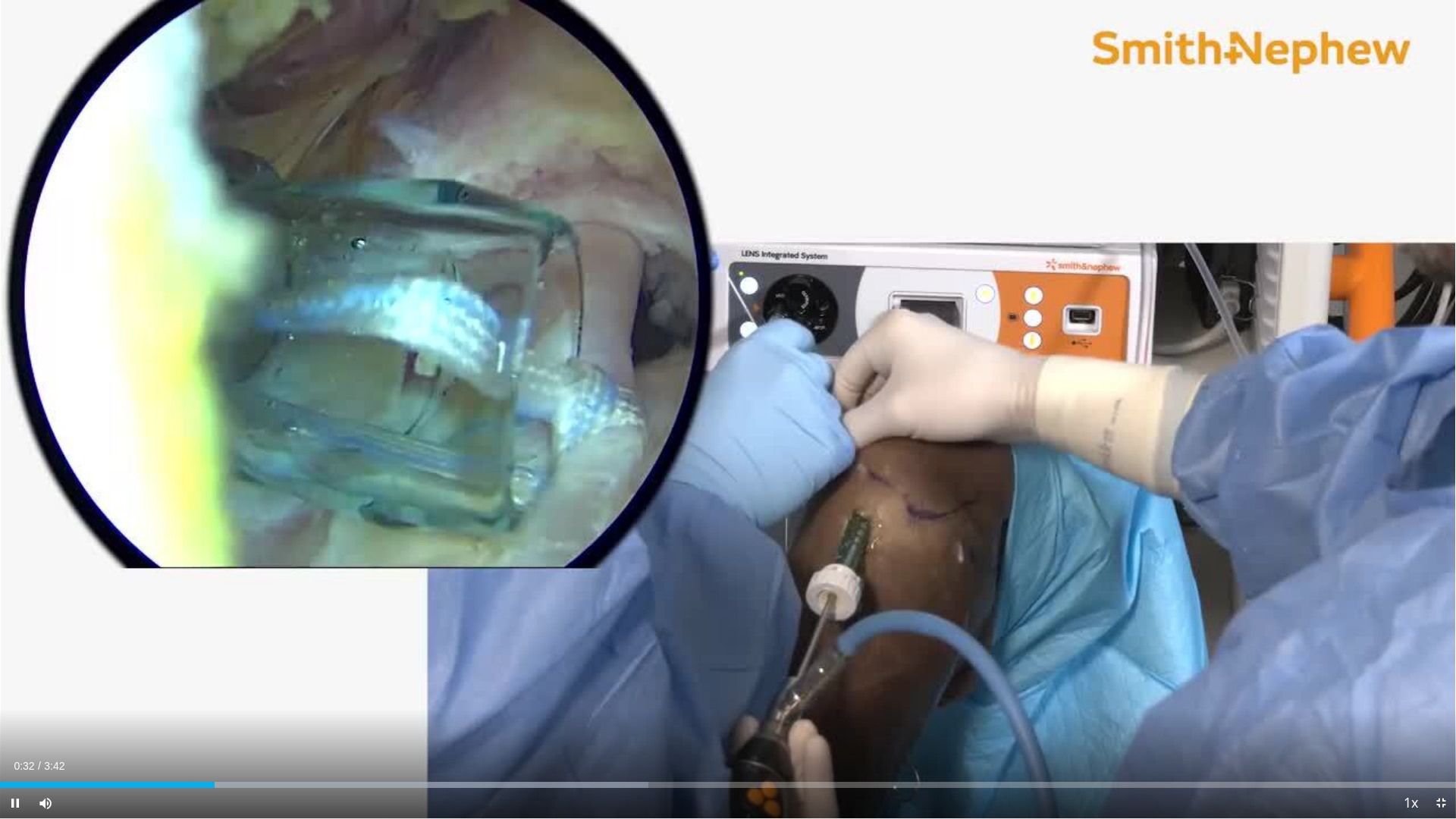
click at [724, 414] on div "10 seconds Tap to unmute" at bounding box center [728, 409] width 1456 height 818
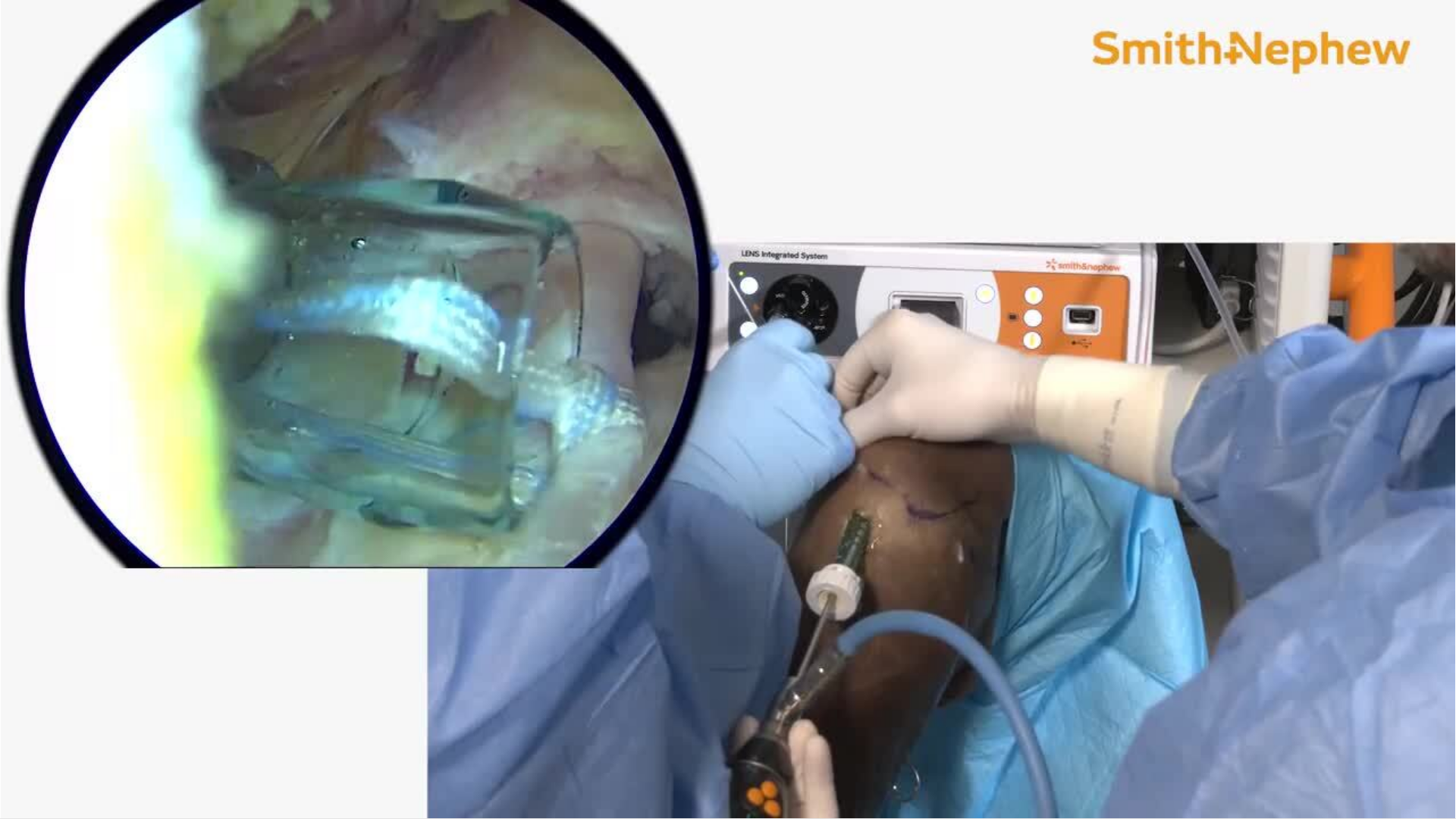
click at [724, 414] on div "10 seconds Tap to unmute" at bounding box center [728, 409] width 1456 height 818
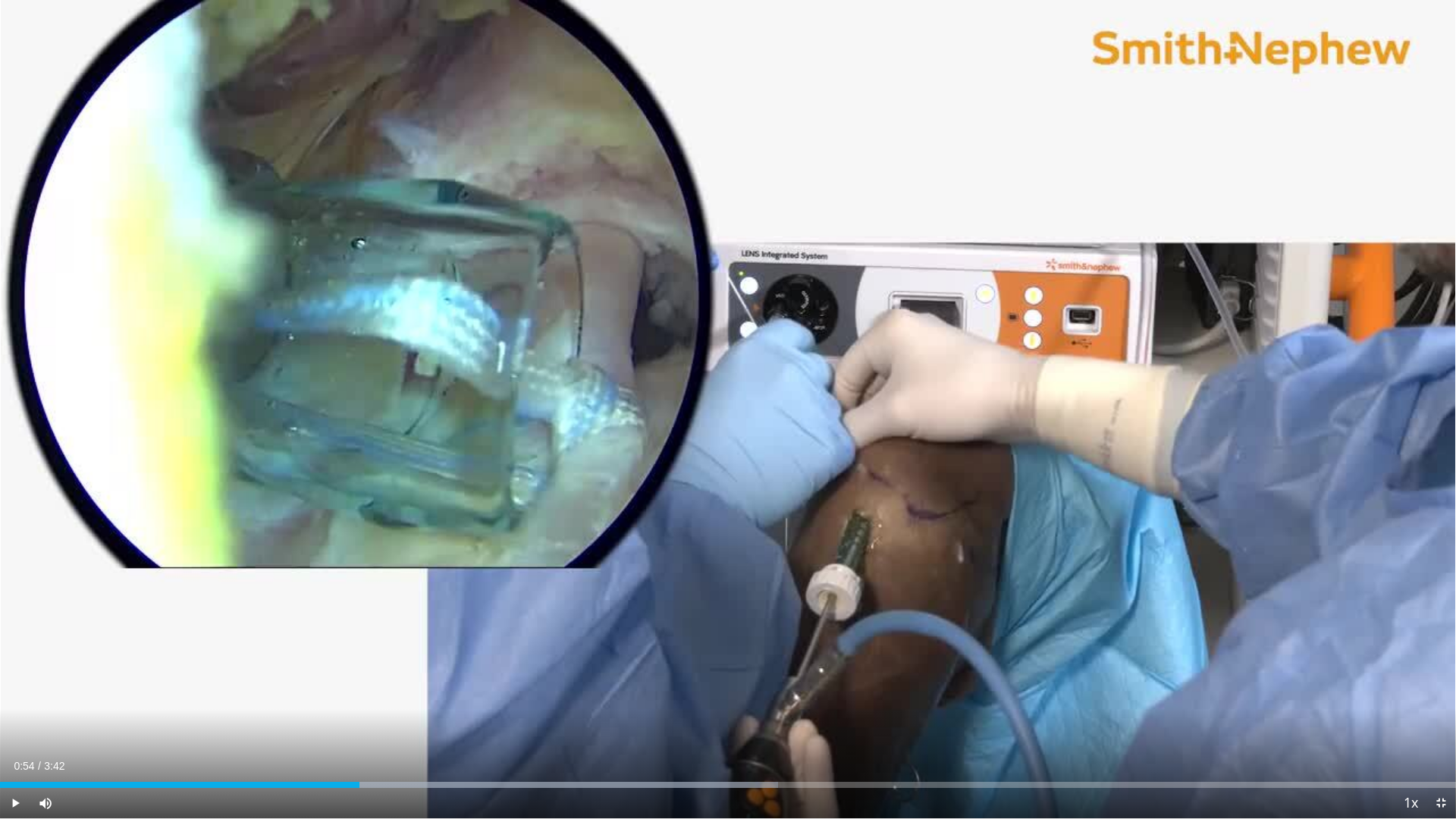
click at [724, 414] on div "10 seconds Tap to unmute" at bounding box center [728, 409] width 1456 height 818
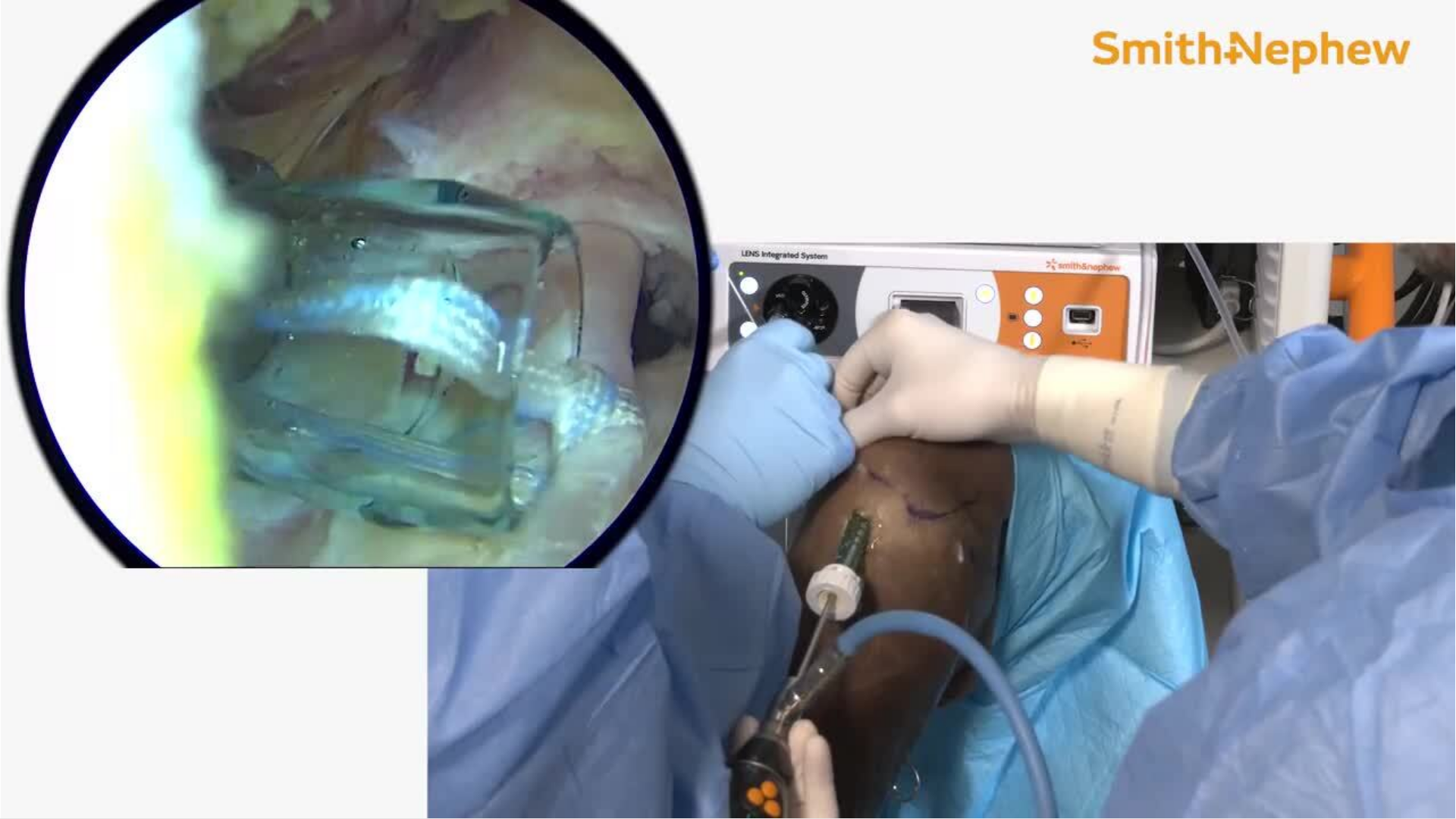
click at [724, 414] on div "10 seconds Tap to unmute" at bounding box center [728, 409] width 1456 height 818
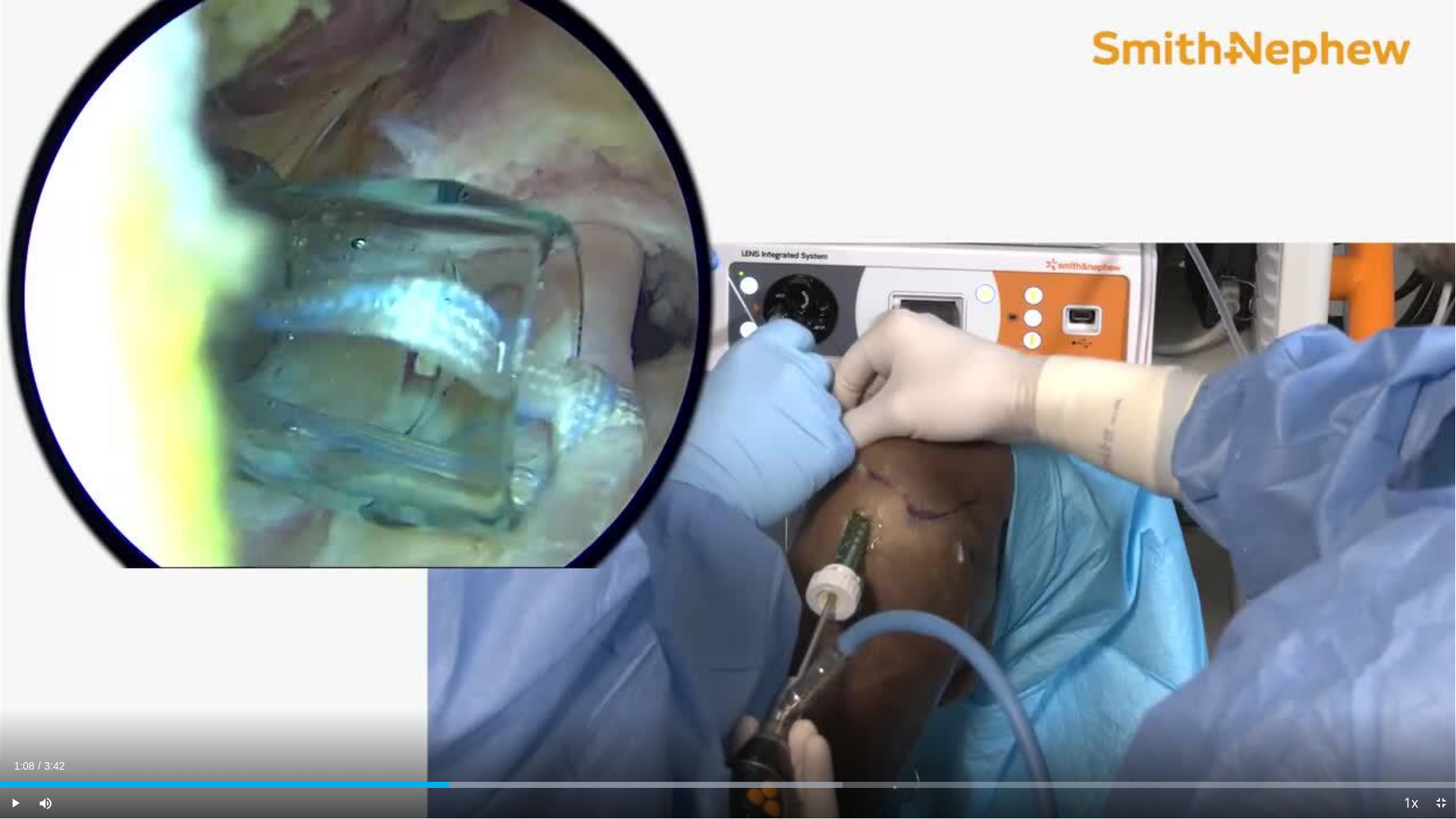
click at [724, 414] on div "10 seconds Tap to unmute" at bounding box center [728, 409] width 1456 height 818
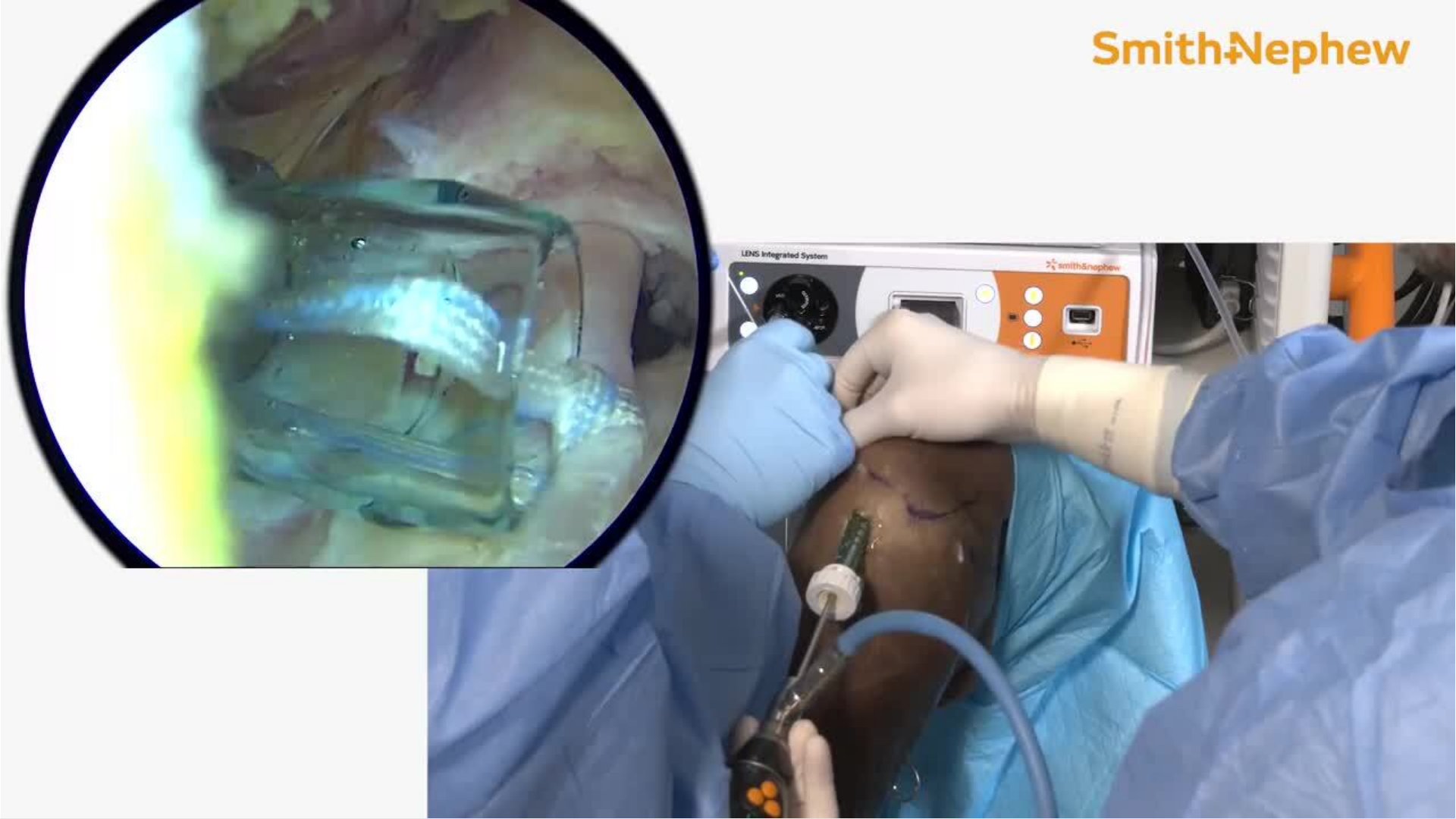
click at [724, 414] on div "10 seconds Tap to unmute" at bounding box center [728, 409] width 1456 height 818
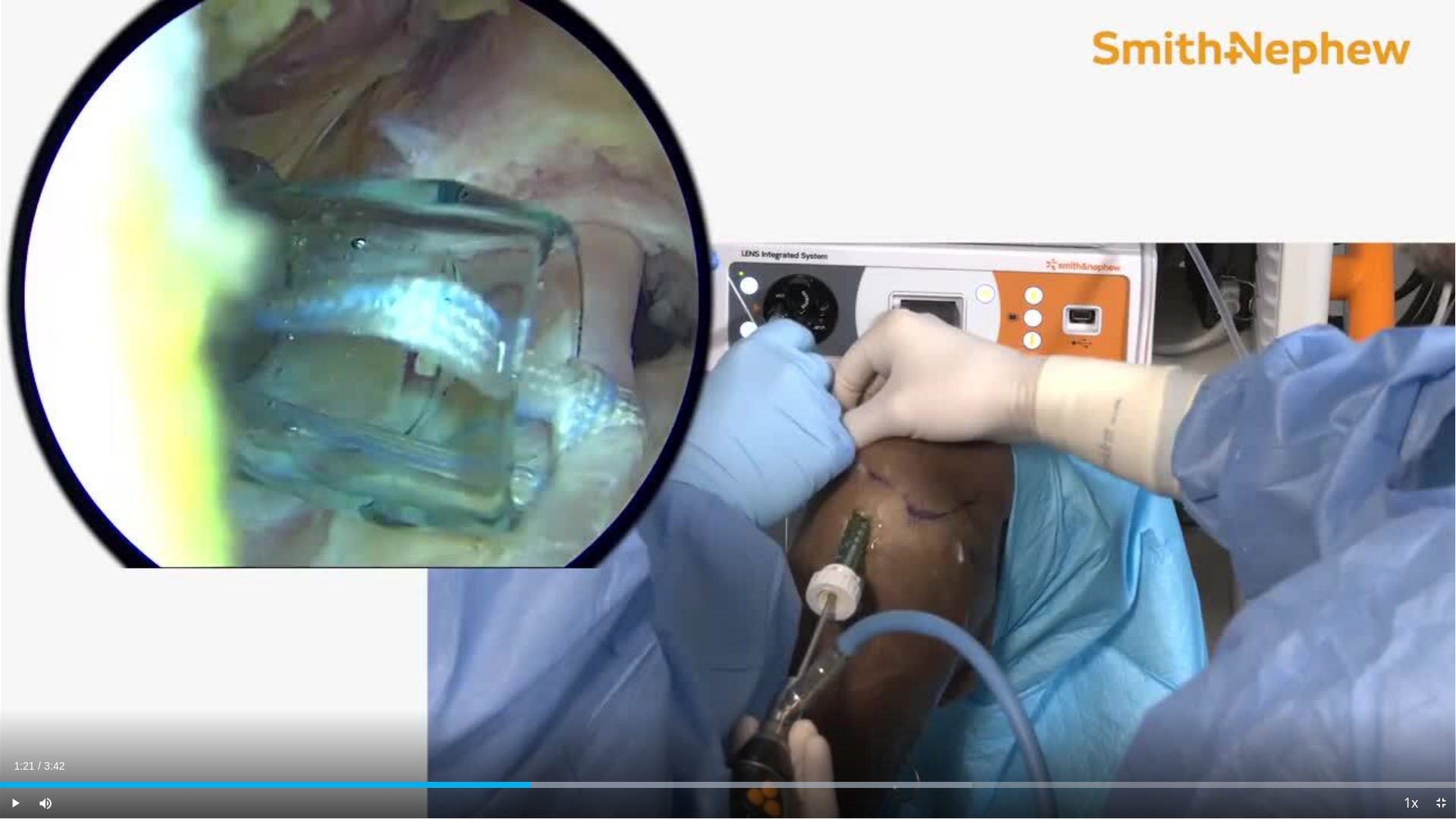
click at [724, 414] on div "10 seconds Tap to unmute" at bounding box center [728, 409] width 1456 height 818
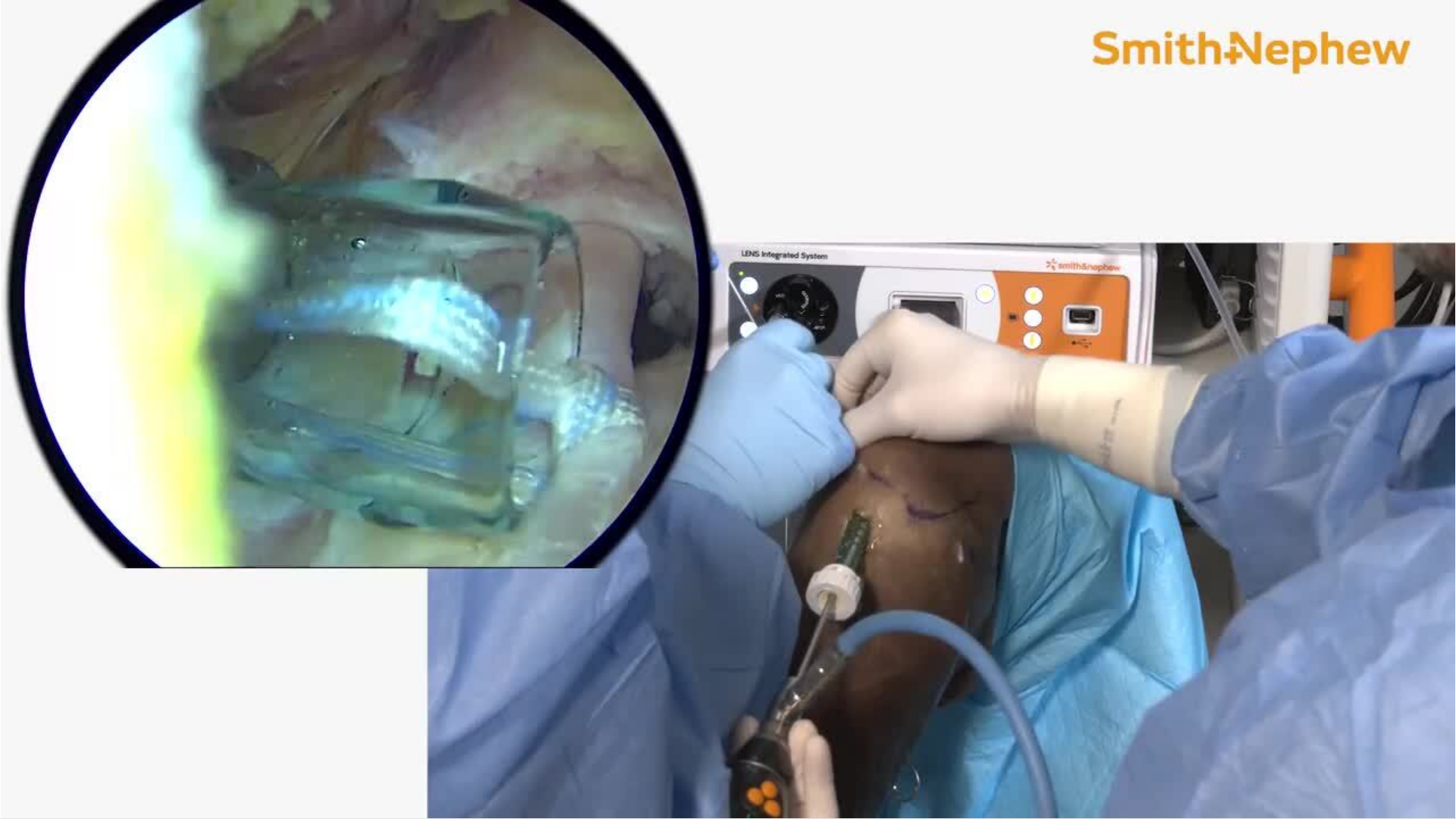
click at [724, 414] on div "10 seconds Tap to unmute" at bounding box center [728, 409] width 1456 height 818
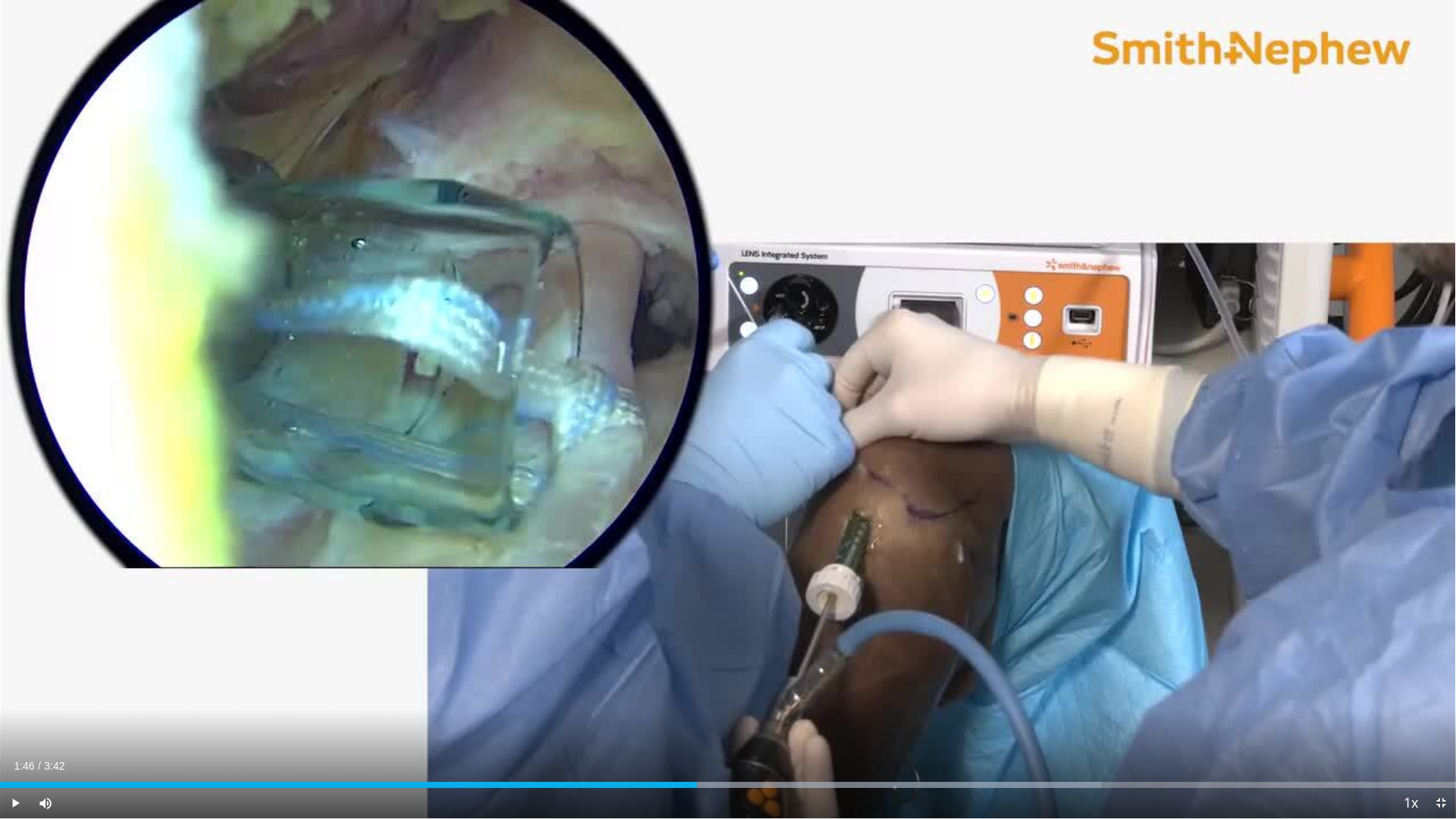
click at [724, 414] on div "10 seconds Tap to unmute" at bounding box center [728, 409] width 1456 height 818
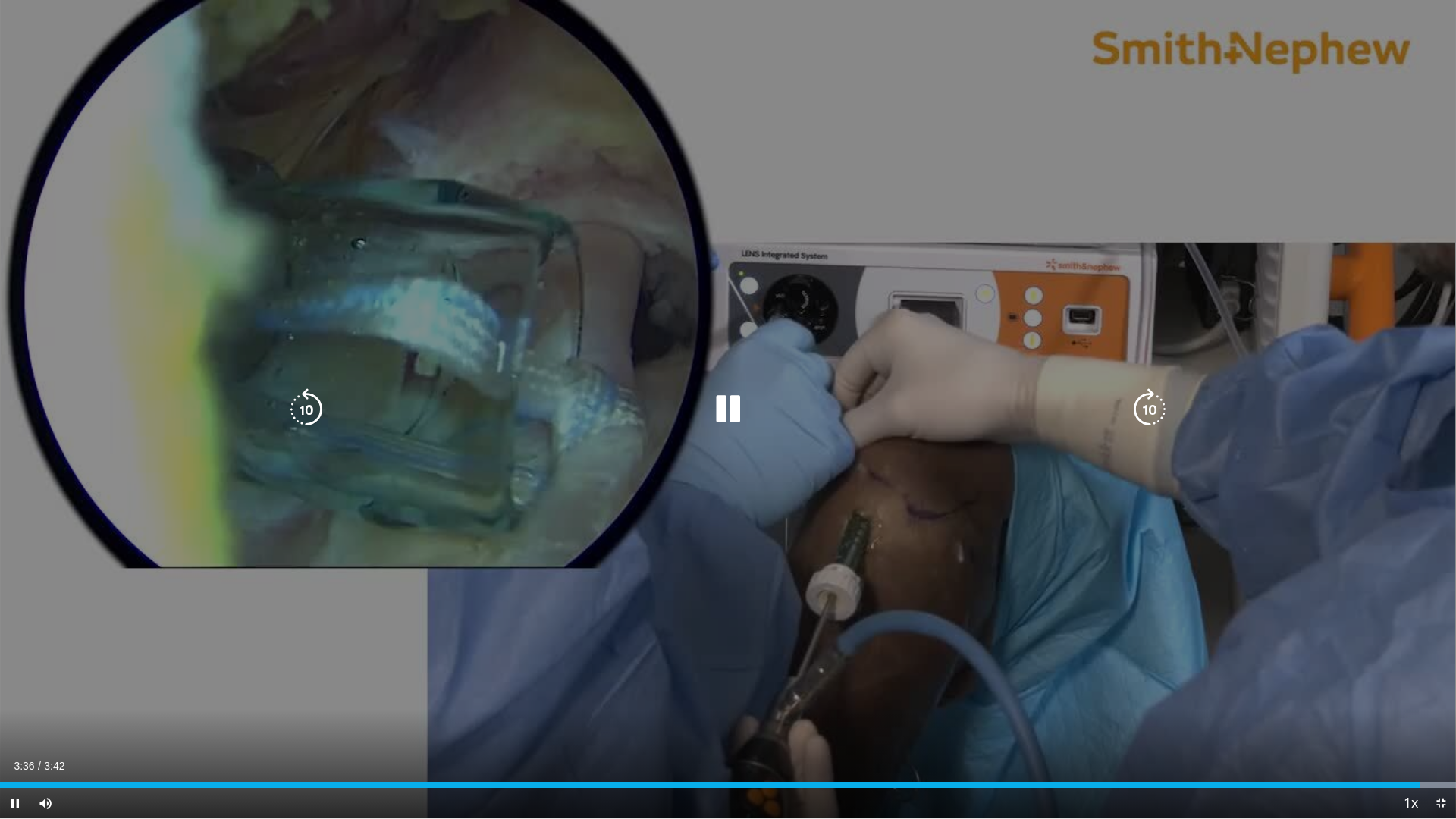
click at [718, 440] on div "10 seconds Tap to unmute" at bounding box center [728, 409] width 1456 height 818
